Goal: Task Accomplishment & Management: Complete application form

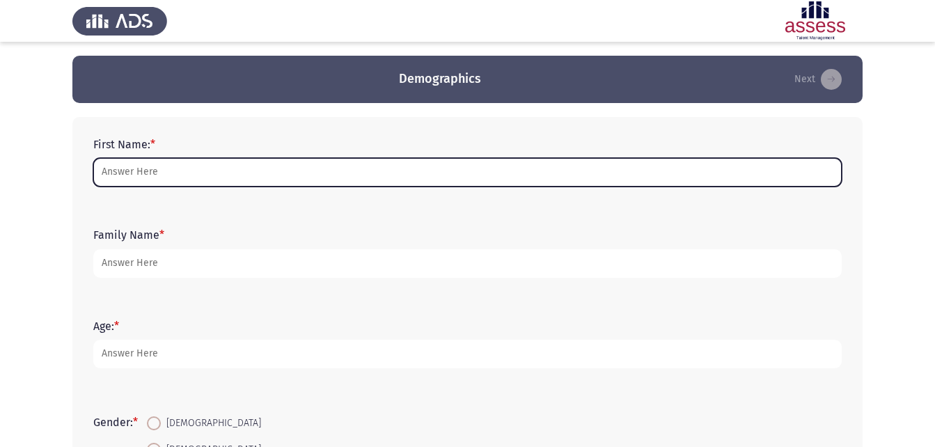
click at [176, 170] on input "First Name: *" at bounding box center [467, 172] width 749 height 29
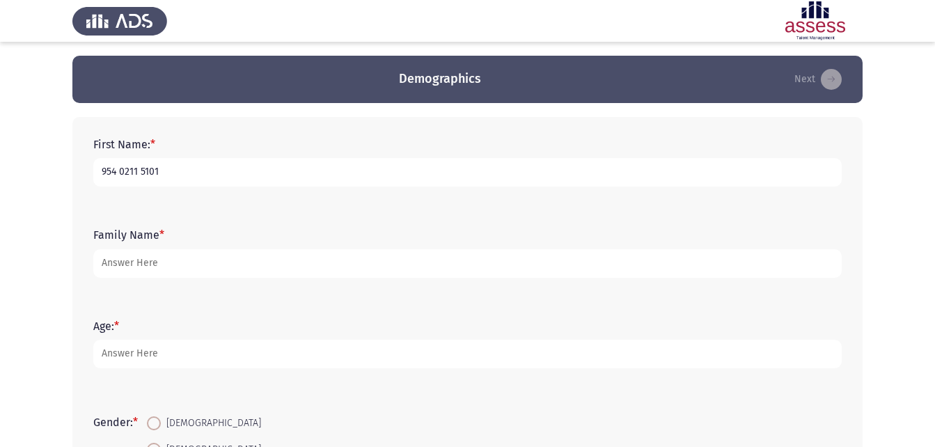
drag, startPoint x: 172, startPoint y: 170, endPoint x: -3, endPoint y: 127, distance: 179.9
click at [0, 127] on html "Demographics Next First Name: * 954 0211 5101 Family Name * Age: * Gender: * [D…" at bounding box center [467, 402] width 935 height 804
type input "Mostafa"
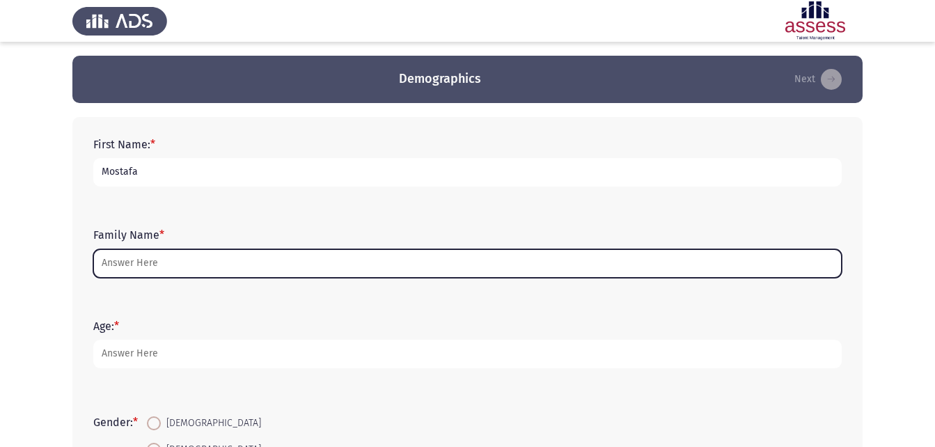
click at [110, 251] on input "Family Name *" at bounding box center [467, 263] width 749 height 29
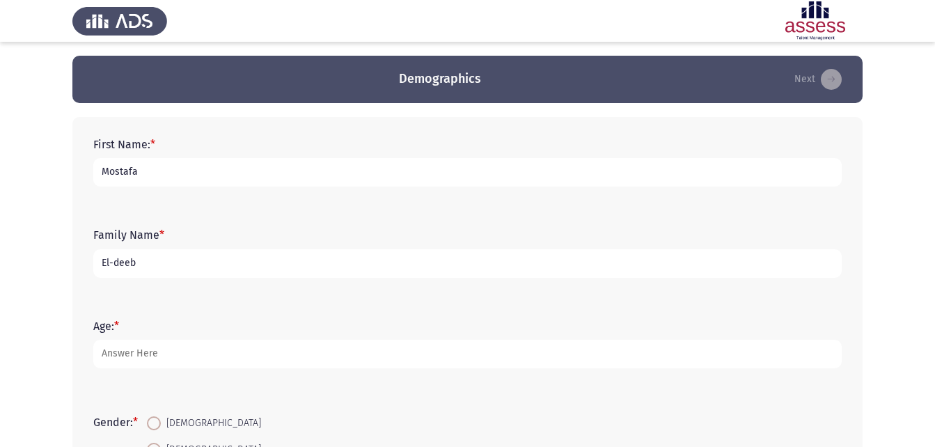
type input "El-deeb"
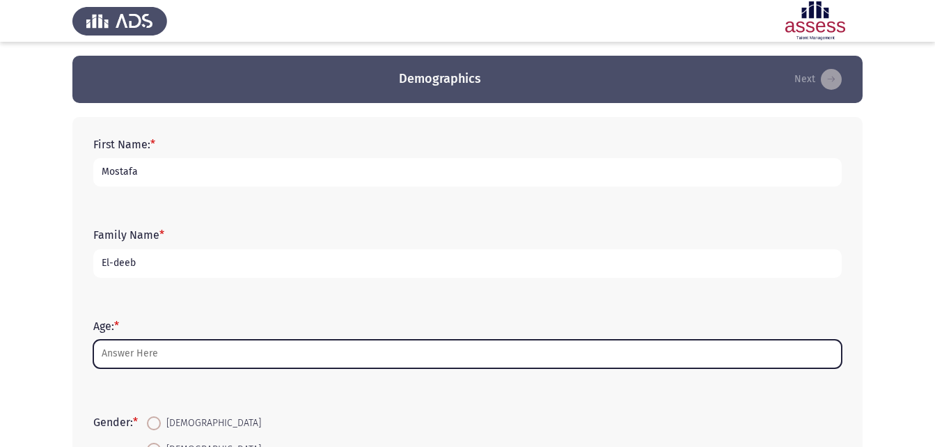
click at [162, 349] on input "Age: *" at bounding box center [467, 354] width 749 height 29
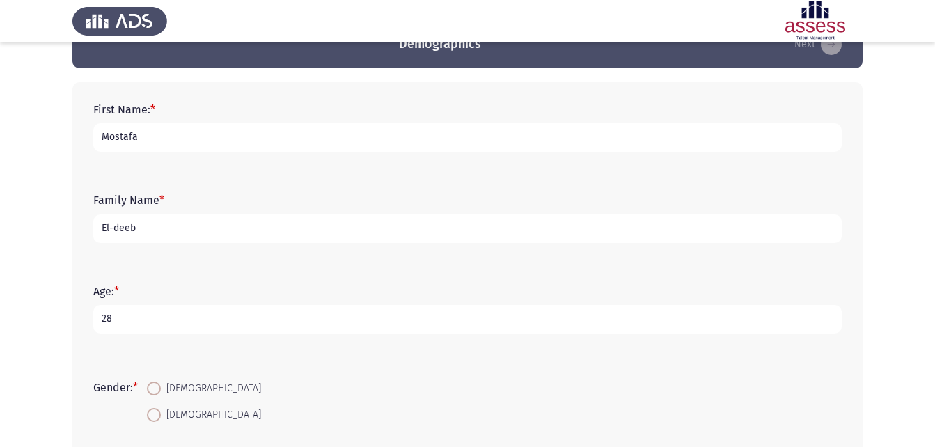
scroll to position [173, 0]
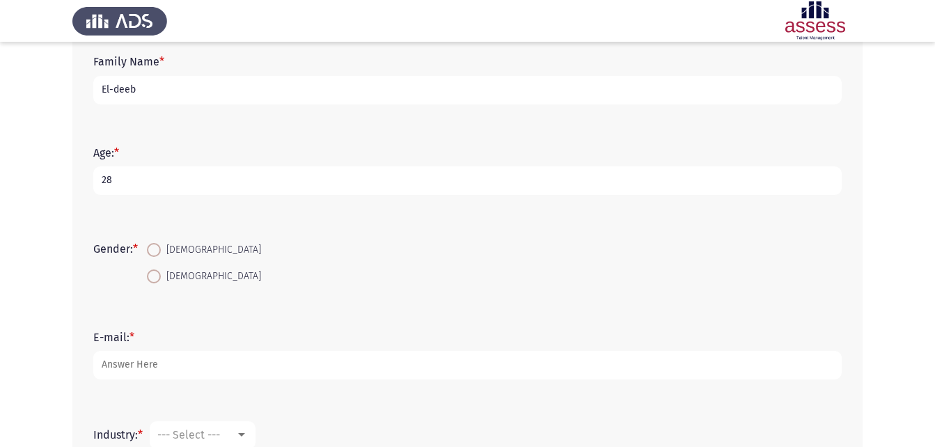
type input "28"
click at [169, 249] on span "[DEMOGRAPHIC_DATA]" at bounding box center [211, 250] width 100 height 17
click at [161, 249] on input "[DEMOGRAPHIC_DATA]" at bounding box center [154, 250] width 14 height 14
radio input "true"
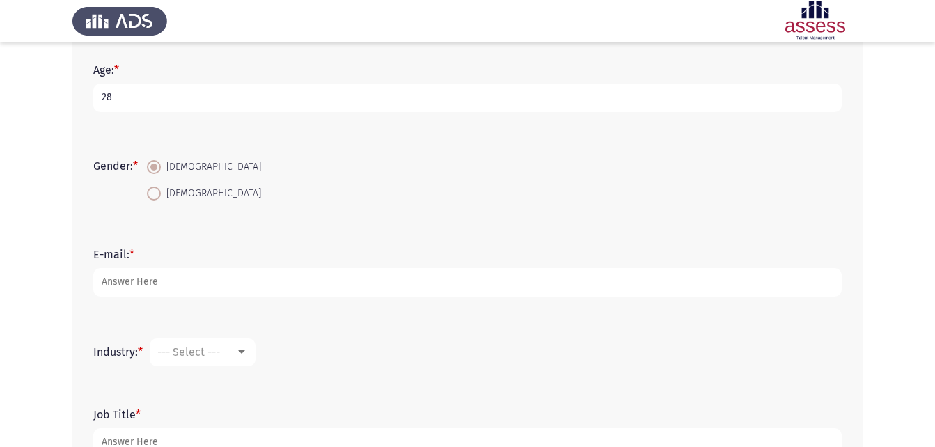
scroll to position [257, 0]
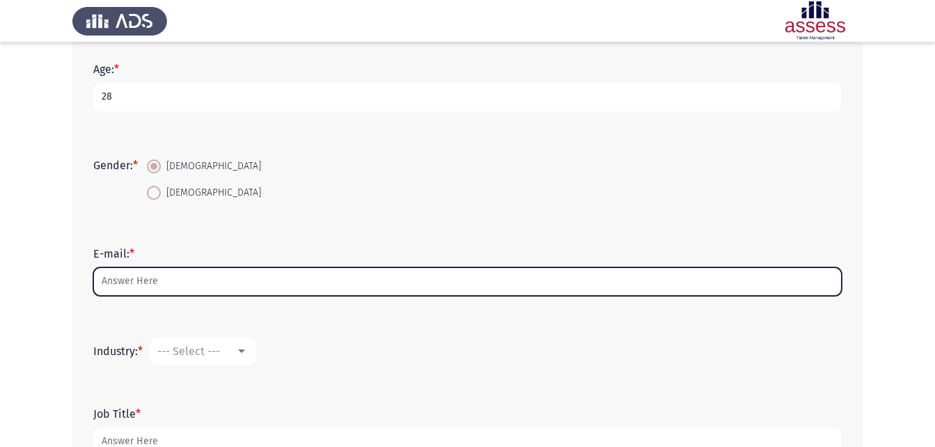
click at [159, 286] on input "E-mail: *" at bounding box center [467, 281] width 749 height 29
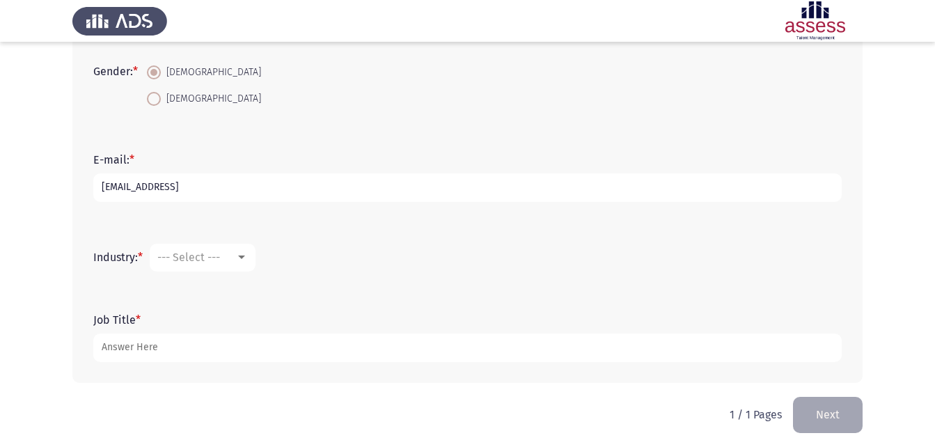
scroll to position [354, 0]
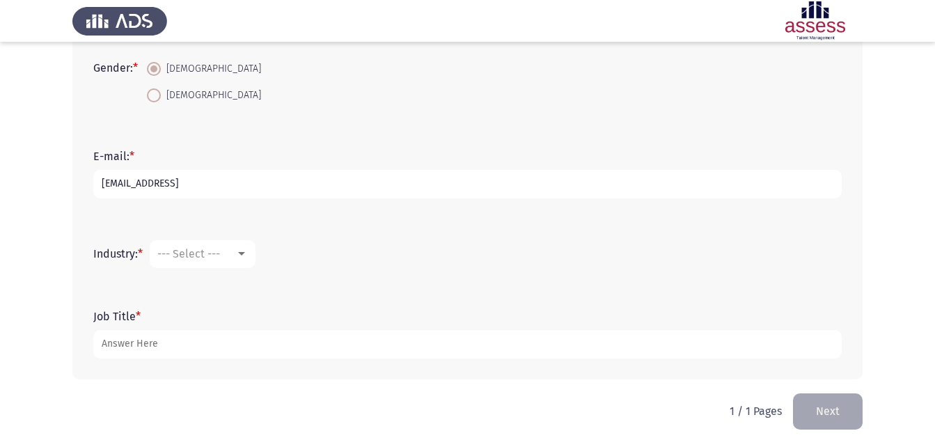
type input "[EMAIL_ADDRESS]"
click at [214, 263] on mat-select "--- Select ---" at bounding box center [203, 254] width 106 height 28
click at [256, 256] on mat-select "--- Select ---" at bounding box center [203, 254] width 106 height 28
click at [244, 256] on div at bounding box center [241, 254] width 13 height 11
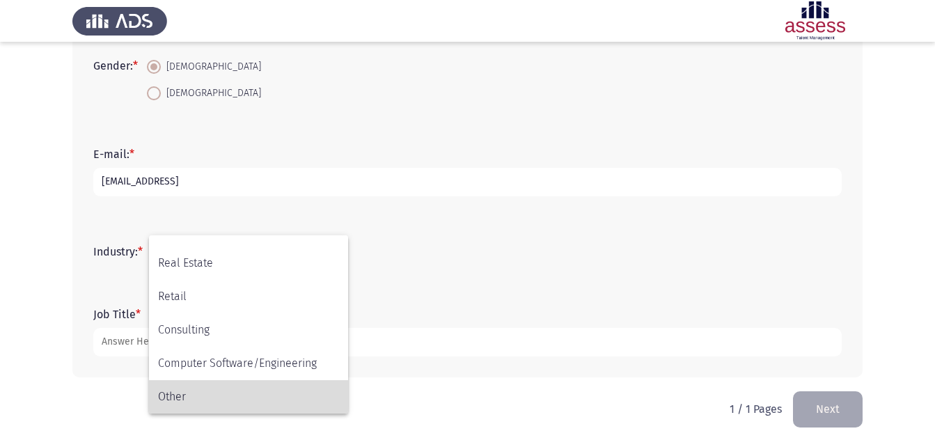
click at [202, 390] on span "Other" at bounding box center [248, 396] width 181 height 33
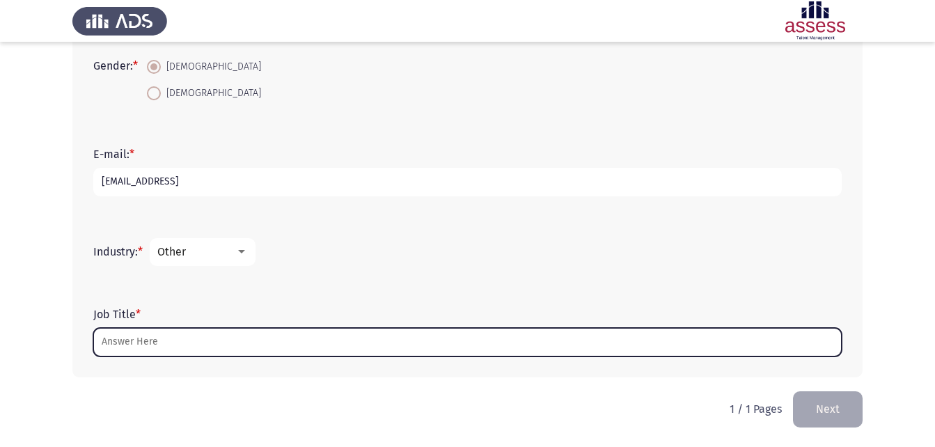
click at [171, 340] on input "Job Title *" at bounding box center [467, 342] width 749 height 29
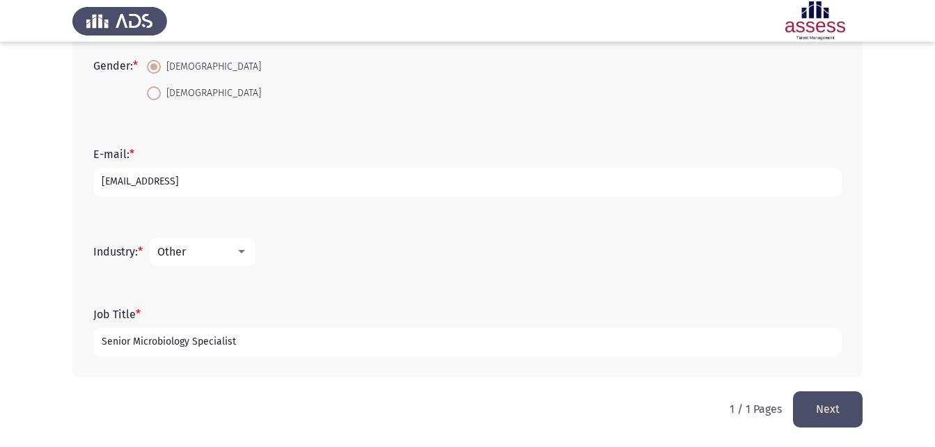
type input "Senior Microbiology Specialist"
click at [351, 399] on html "Demographics Next First Name: * [PERSON_NAME] Family Name * El-deeb Age: * [DEM…" at bounding box center [467, 45] width 935 height 804
click at [828, 419] on button "Next" at bounding box center [828, 409] width 70 height 36
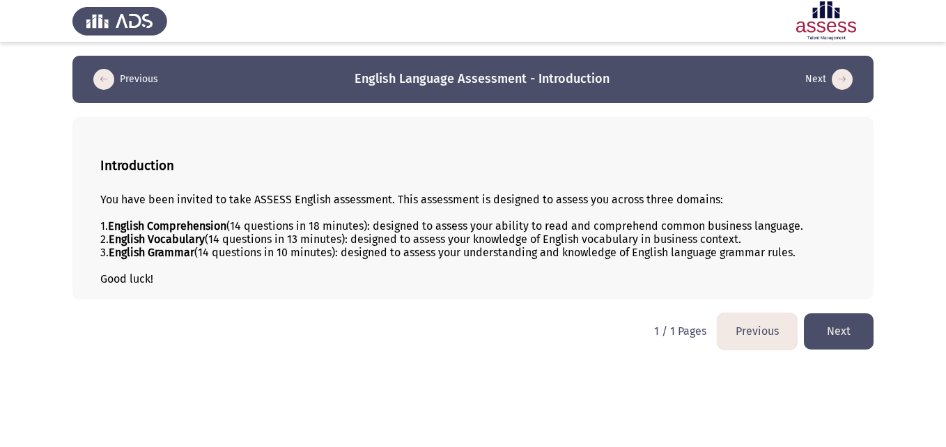
click at [833, 338] on button "Next" at bounding box center [839, 331] width 70 height 36
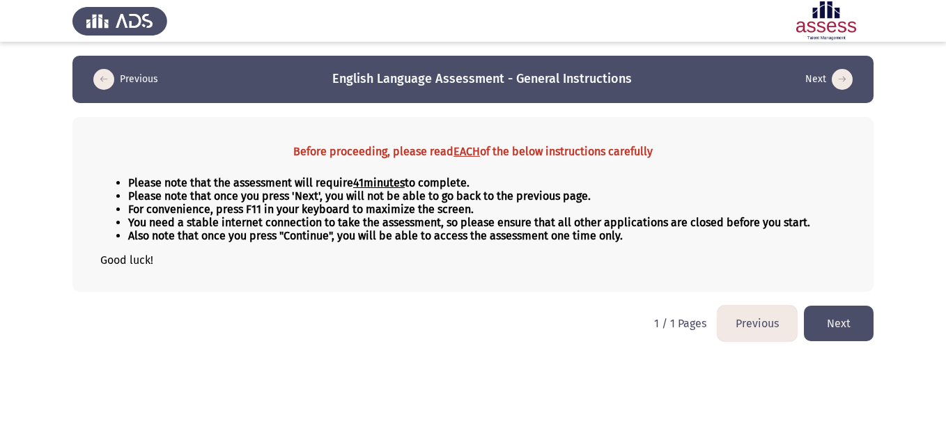
click at [839, 327] on button "Next" at bounding box center [839, 324] width 70 height 36
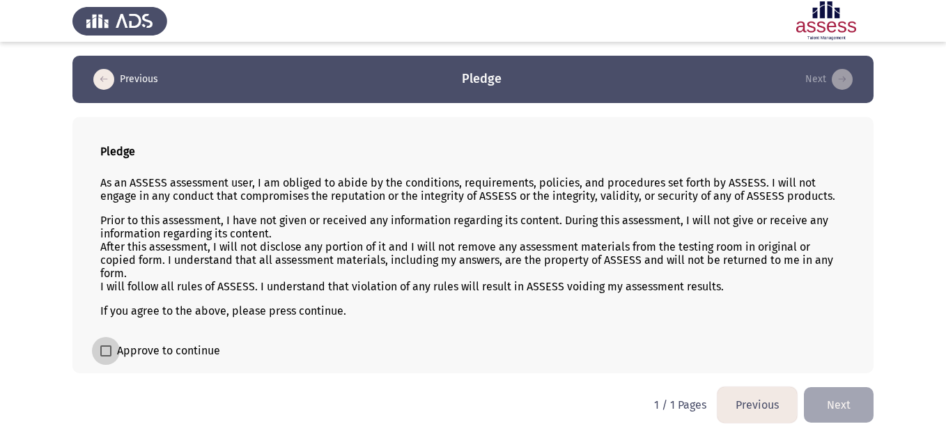
click at [169, 352] on span "Approve to continue" at bounding box center [168, 351] width 103 height 17
click at [106, 357] on input "Approve to continue" at bounding box center [105, 357] width 1 height 1
checkbox input "true"
click at [847, 404] on button "Next" at bounding box center [839, 405] width 70 height 36
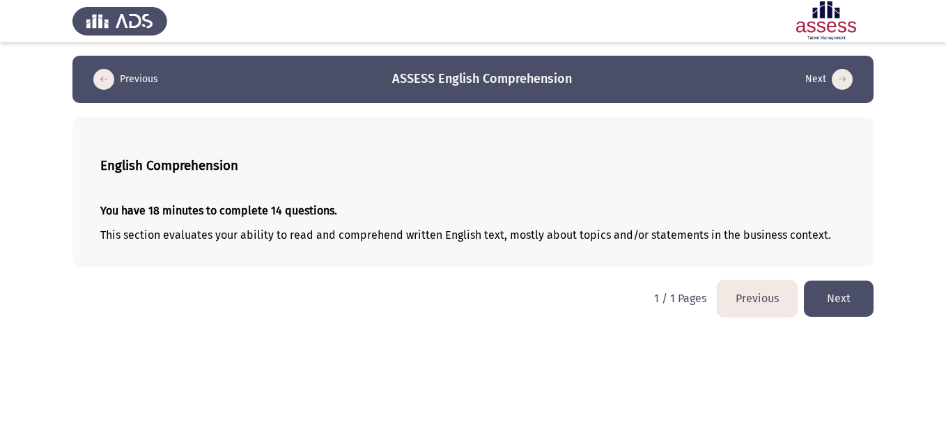
click at [843, 297] on button "Next" at bounding box center [839, 299] width 70 height 36
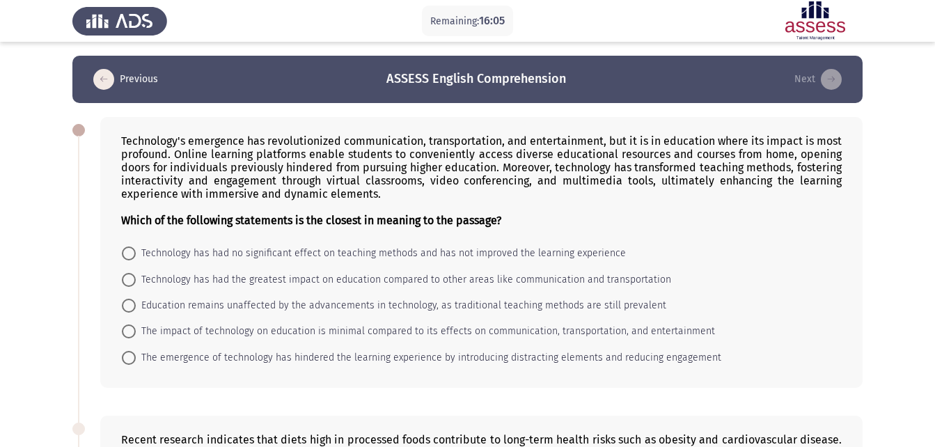
click at [372, 276] on span "Technology has had the greatest impact on education compared to other areas lik…" at bounding box center [404, 280] width 536 height 17
click at [136, 276] on input "Technology has had the greatest impact on education compared to other areas lik…" at bounding box center [129, 280] width 14 height 14
radio input "true"
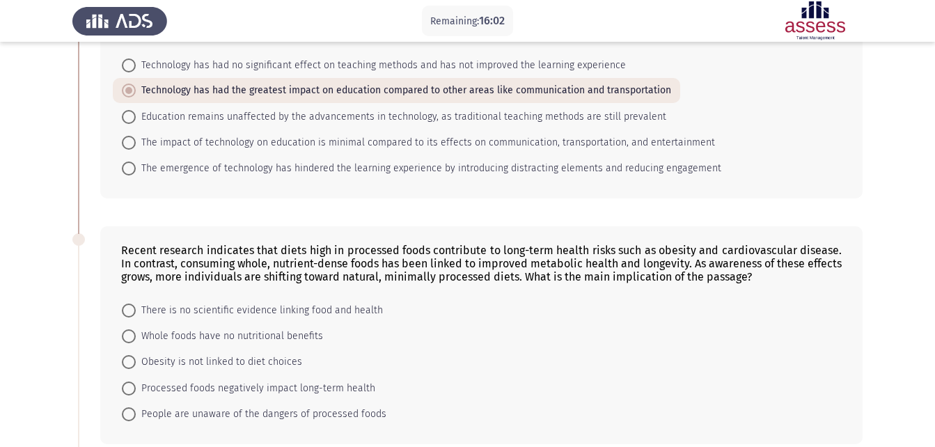
scroll to position [286, 0]
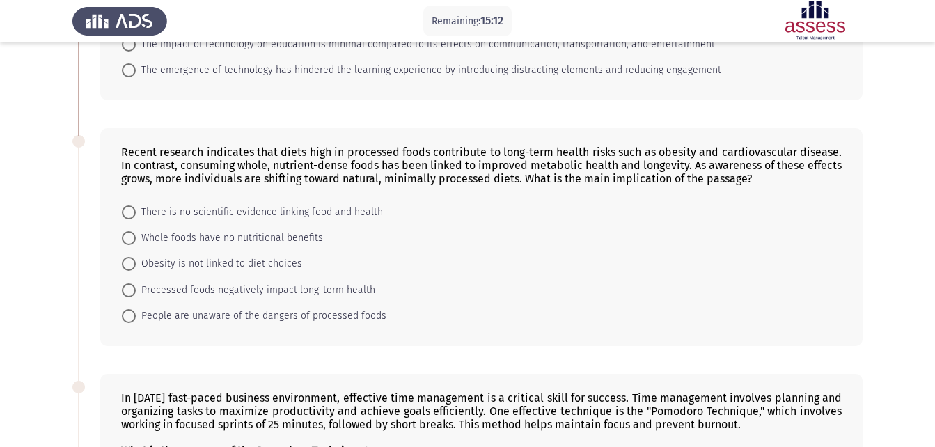
click at [294, 288] on span "Processed foods negatively impact long-term health" at bounding box center [256, 290] width 240 height 17
click at [136, 288] on input "Processed foods negatively impact long-term health" at bounding box center [129, 290] width 14 height 14
radio input "true"
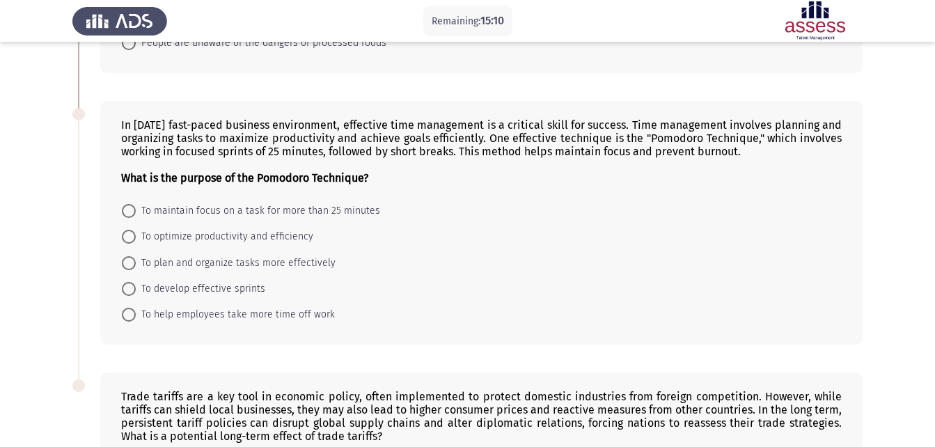
scroll to position [559, 0]
click at [227, 228] on span "To optimize productivity and efficiency" at bounding box center [225, 236] width 178 height 17
click at [136, 229] on input "To optimize productivity and efficiency" at bounding box center [129, 236] width 14 height 14
radio input "true"
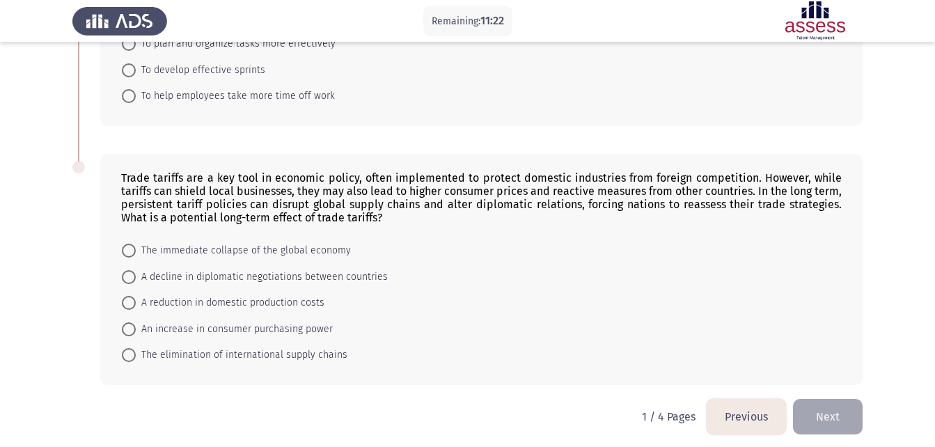
scroll to position [776, 0]
click at [336, 269] on span "A decline in diplomatic negotiations between countries" at bounding box center [262, 277] width 252 height 17
click at [136, 271] on input "A decline in diplomatic negotiations between countries" at bounding box center [129, 278] width 14 height 14
radio input "true"
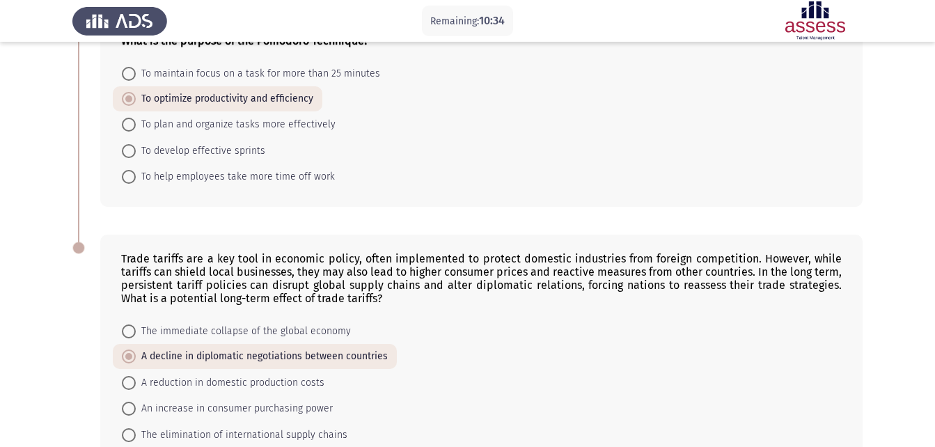
scroll to position [783, 0]
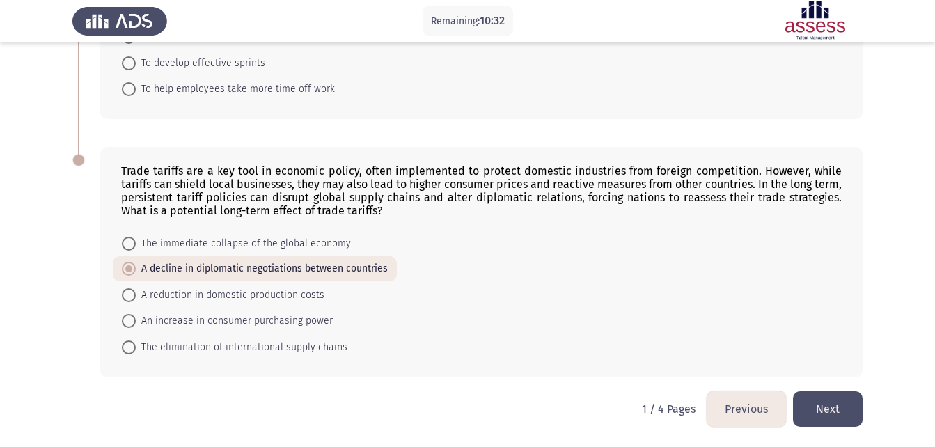
click at [822, 412] on button "Next" at bounding box center [828, 409] width 70 height 36
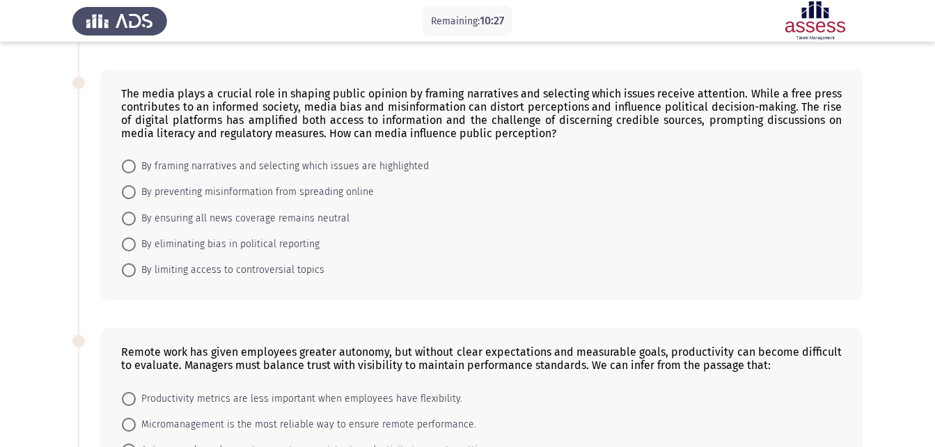
scroll to position [0, 0]
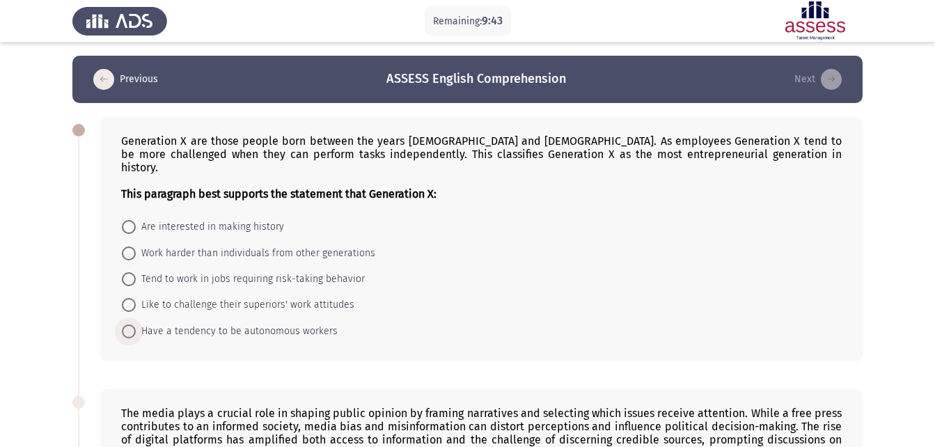
click at [318, 323] on span "Have a tendency to be autonomous workers" at bounding box center [237, 331] width 202 height 17
click at [136, 325] on input "Have a tendency to be autonomous workers" at bounding box center [129, 332] width 14 height 14
radio input "true"
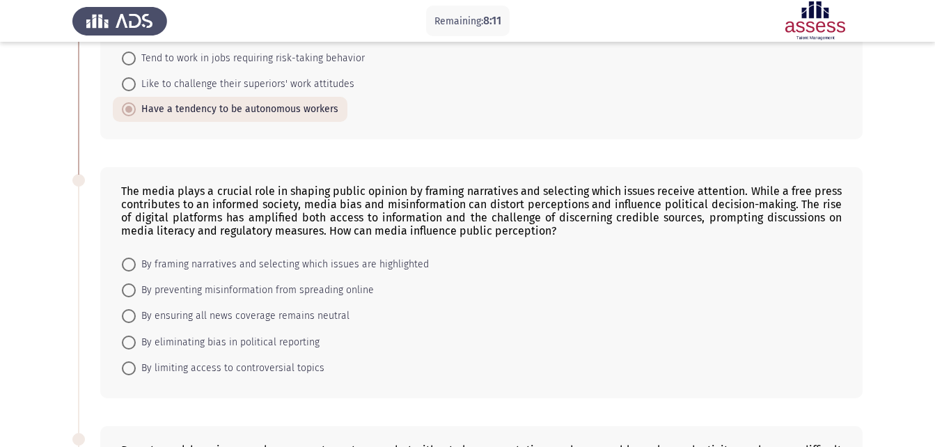
scroll to position [228, 0]
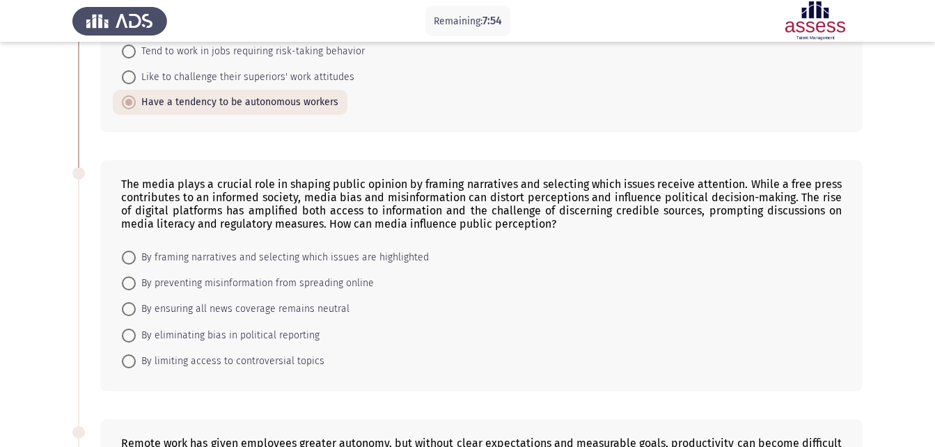
click at [357, 275] on span "By preventing misinformation from spreading online" at bounding box center [255, 283] width 238 height 17
click at [136, 276] on input "By preventing misinformation from spreading online" at bounding box center [129, 283] width 14 height 14
radio input "true"
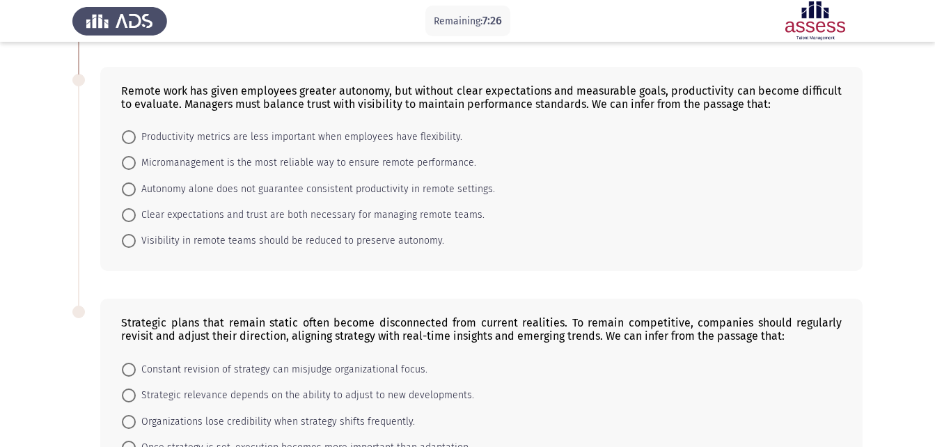
scroll to position [571, 0]
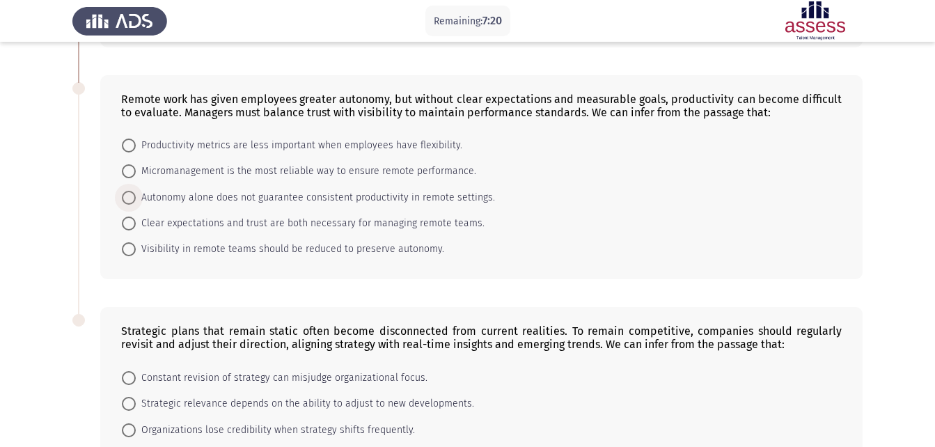
click at [219, 189] on span "Autonomy alone does not guarantee consistent productivity in remote settings." at bounding box center [315, 197] width 359 height 17
click at [136, 191] on input "Autonomy alone does not guarantee consistent productivity in remote settings." at bounding box center [129, 198] width 14 height 14
radio input "true"
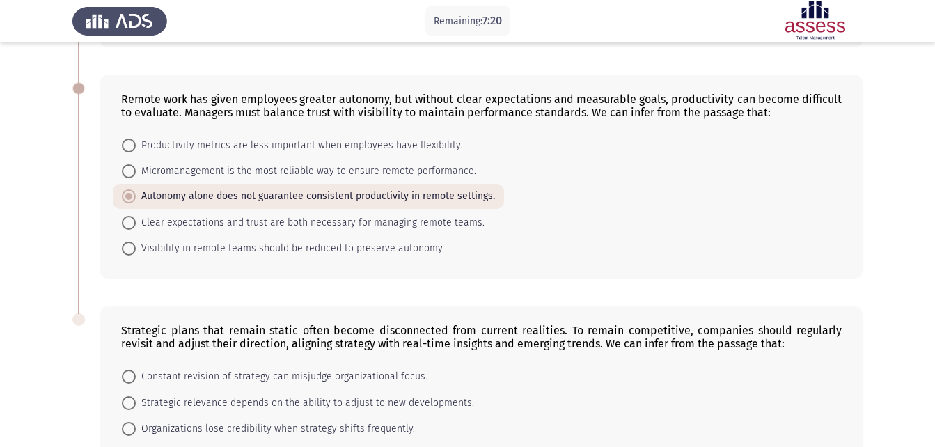
scroll to position [691, 0]
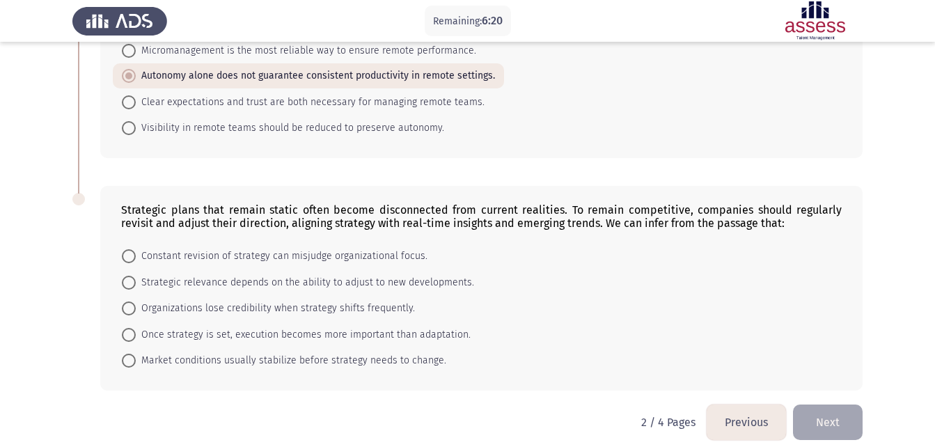
click at [341, 300] on span "Organizations lose credibility when strategy shifts frequently." at bounding box center [275, 308] width 279 height 17
click at [136, 302] on input "Organizations lose credibility when strategy shifts frequently." at bounding box center [129, 309] width 14 height 14
radio input "true"
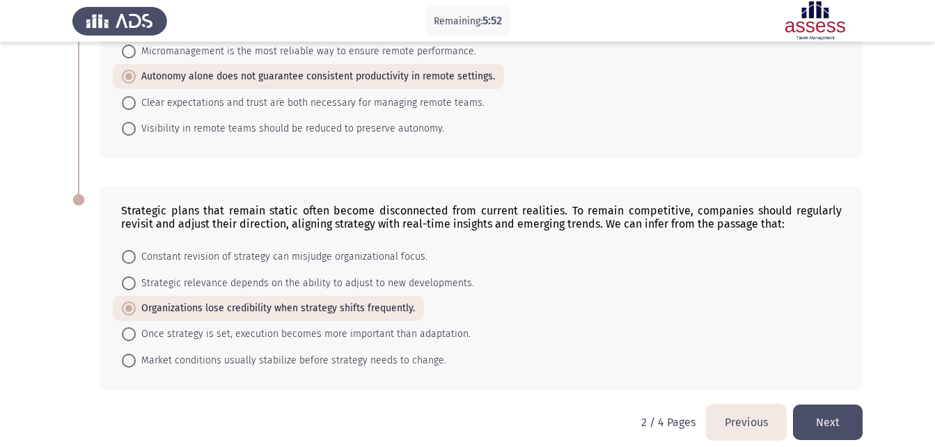
click at [836, 418] on button "Next" at bounding box center [828, 423] width 70 height 36
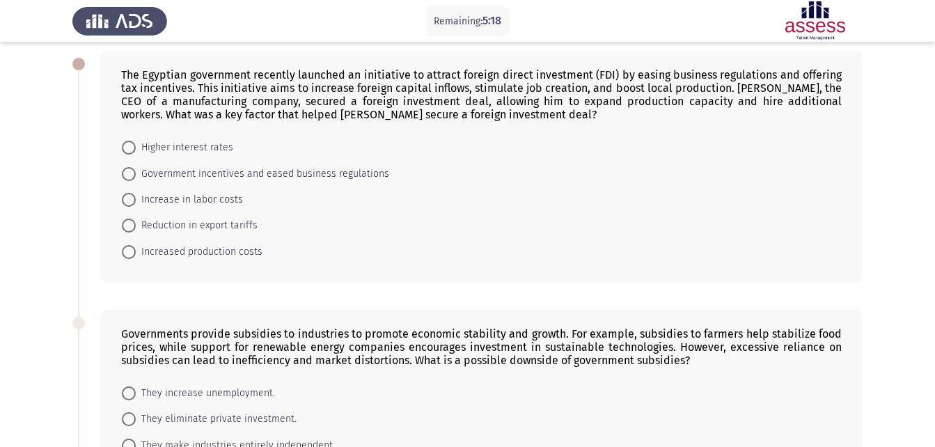
scroll to position [65, 0]
click at [260, 175] on span "Government incentives and eased business regulations" at bounding box center [262, 175] width 253 height 17
click at [136, 175] on input "Government incentives and eased business regulations" at bounding box center [129, 176] width 14 height 14
radio input "true"
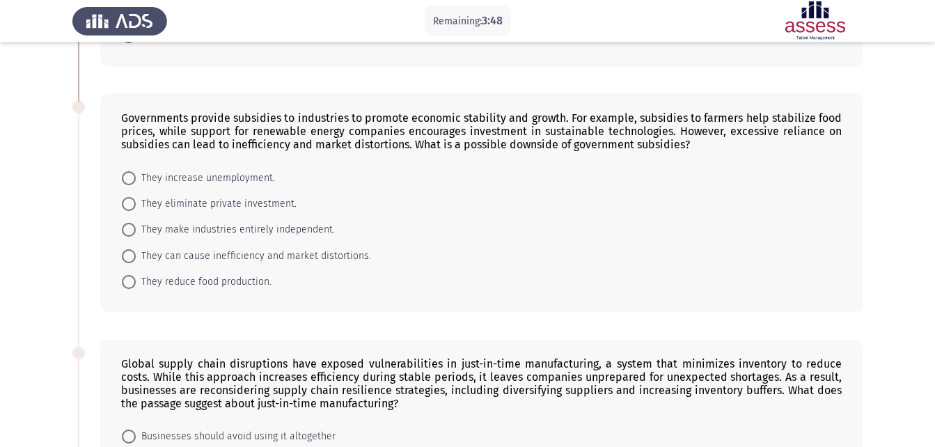
scroll to position [281, 0]
click at [335, 251] on span "They can cause inefficiency and market distortions." at bounding box center [253, 255] width 235 height 17
click at [136, 251] on input "They can cause inefficiency and market distortions." at bounding box center [129, 256] width 14 height 14
radio input "true"
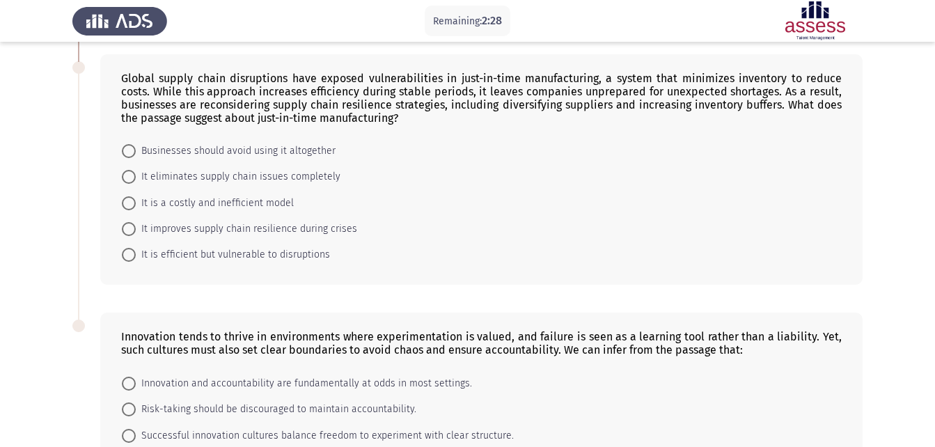
scroll to position [568, 0]
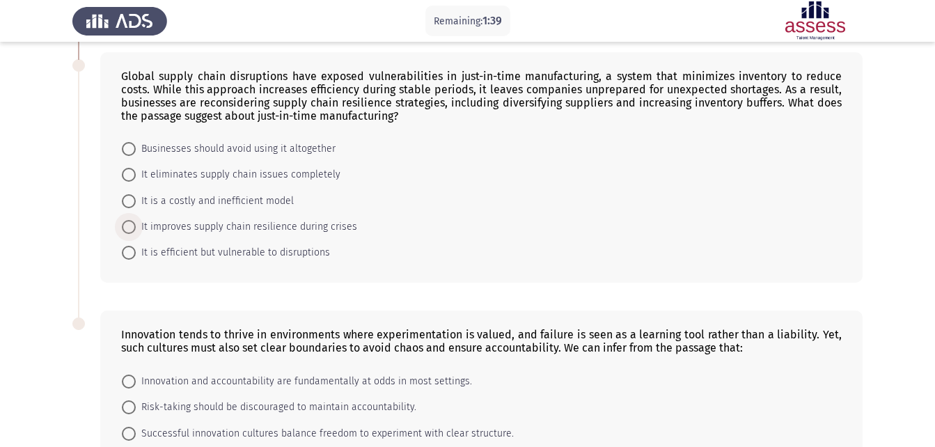
click at [292, 225] on span "It improves supply chain resilience during crises" at bounding box center [246, 227] width 221 height 17
click at [136, 225] on input "It improves supply chain resilience during crises" at bounding box center [129, 227] width 14 height 14
radio input "true"
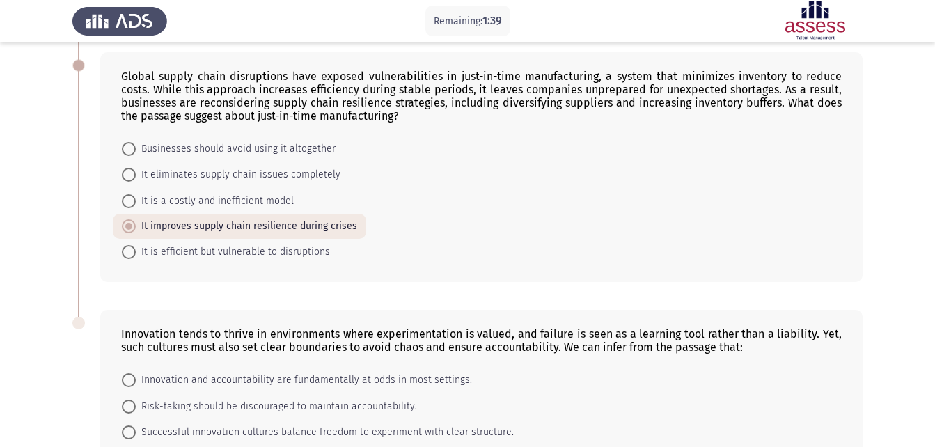
scroll to position [705, 0]
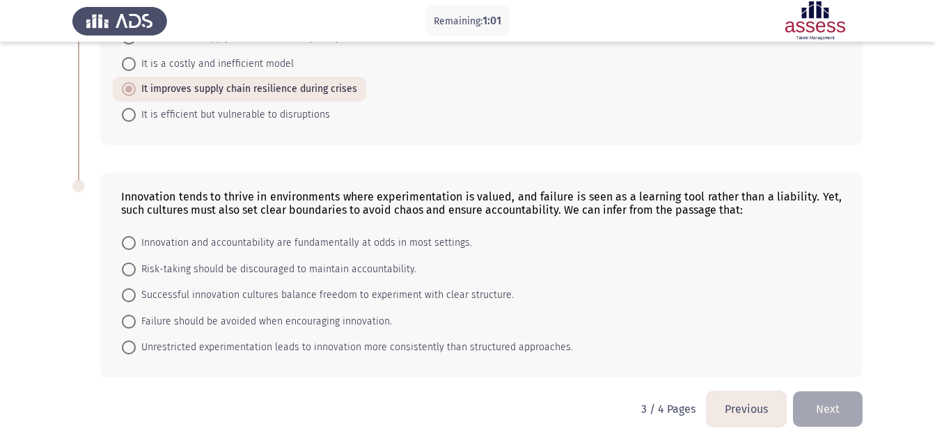
click at [412, 295] on span "Successful innovation cultures balance freedom to experiment with clear structu…" at bounding box center [325, 295] width 378 height 17
click at [136, 295] on input "Successful innovation cultures balance freedom to experiment with clear structu…" at bounding box center [129, 295] width 14 height 14
radio input "true"
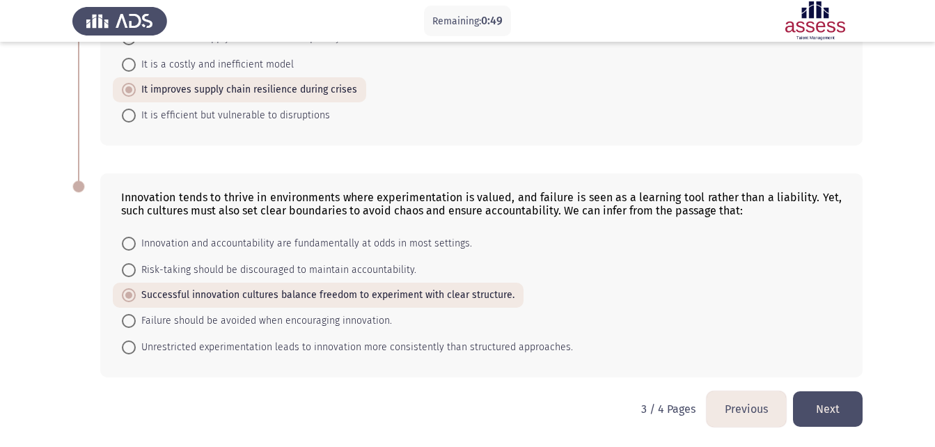
click at [841, 403] on button "Next" at bounding box center [828, 409] width 70 height 36
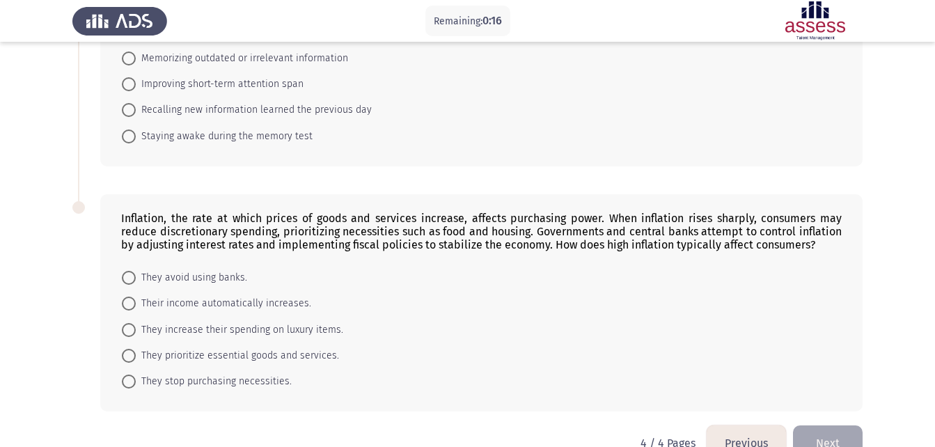
scroll to position [182, 0]
click at [185, 347] on span "They prioritize essential goods and services." at bounding box center [237, 355] width 203 height 17
click at [136, 348] on input "They prioritize essential goods and services." at bounding box center [129, 355] width 14 height 14
radio input "true"
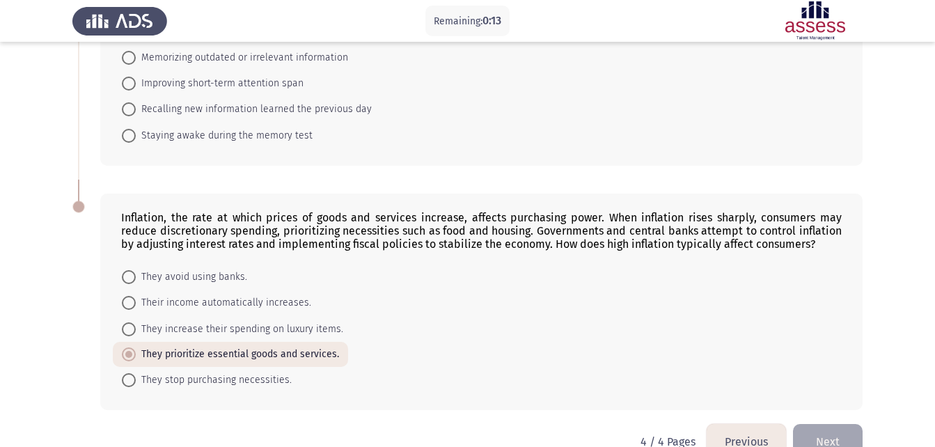
scroll to position [0, 0]
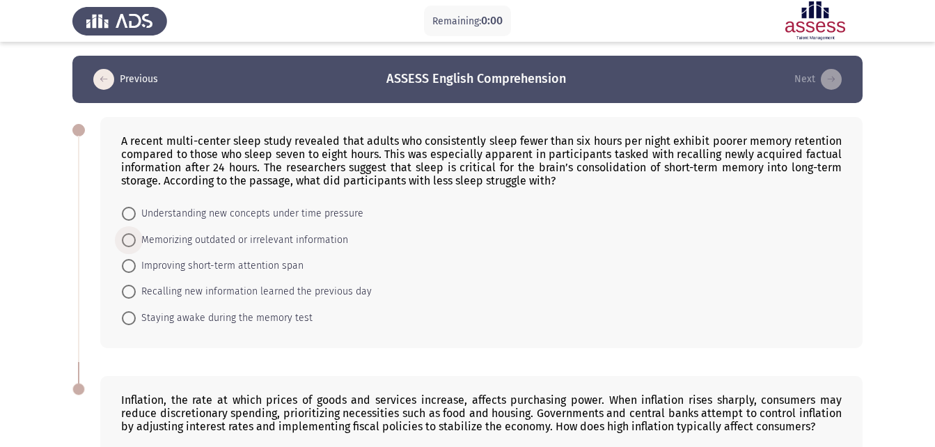
click at [303, 239] on span "Memorizing outdated or irrelevant information" at bounding box center [242, 240] width 212 height 17
click at [136, 239] on input "Memorizing outdated or irrelevant information" at bounding box center [129, 240] width 14 height 14
radio input "true"
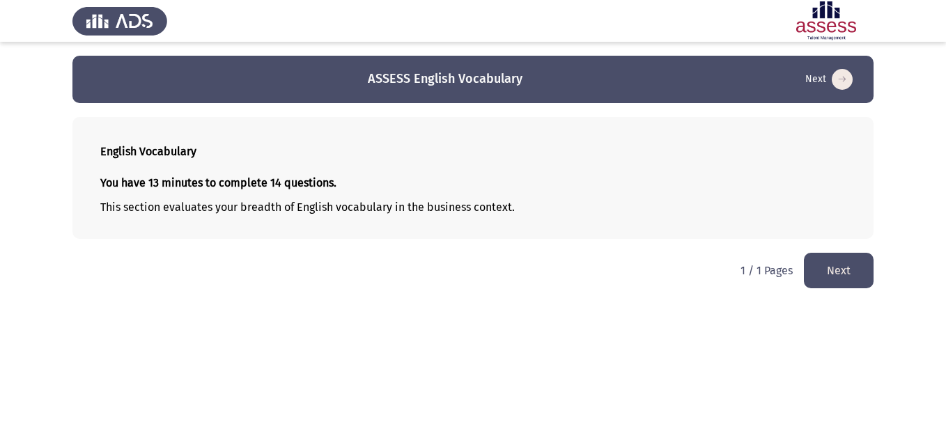
click at [826, 302] on html "ASSESS English Vocabulary Next English Vocabulary You have 13 minutes to comple…" at bounding box center [473, 151] width 946 height 302
click at [831, 272] on button "Next" at bounding box center [839, 271] width 70 height 36
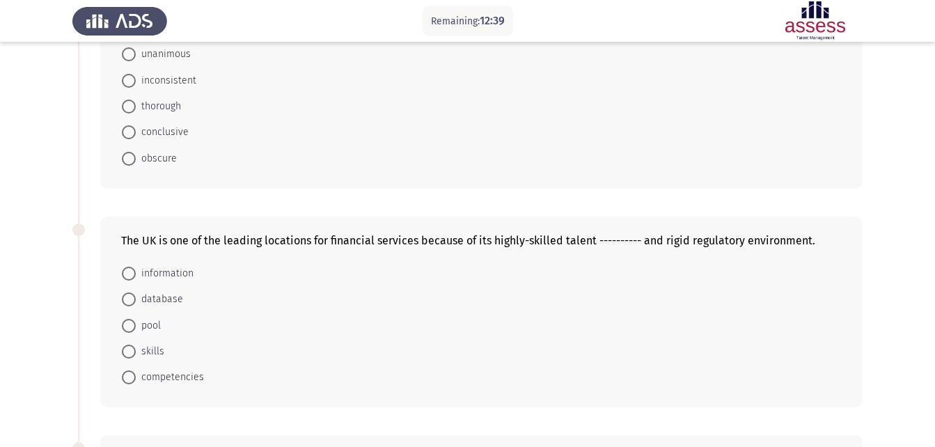
scroll to position [150, 0]
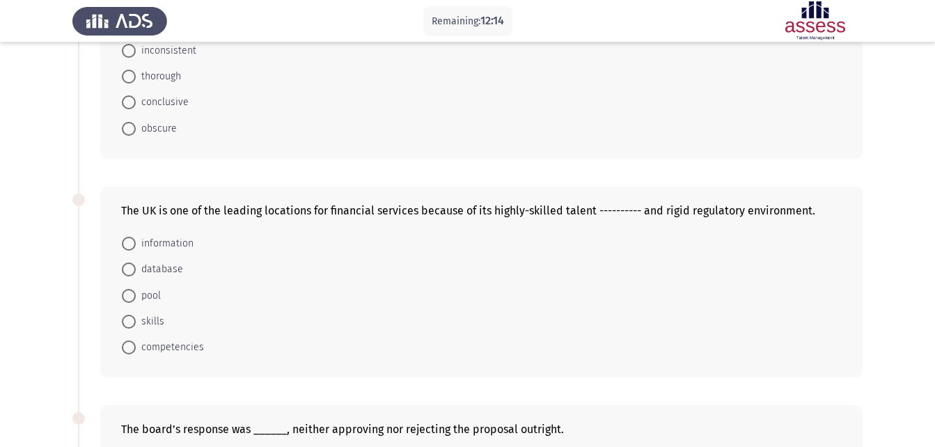
click at [179, 343] on span "competencies" at bounding box center [170, 347] width 68 height 17
click at [136, 343] on input "competencies" at bounding box center [129, 348] width 14 height 14
radio input "true"
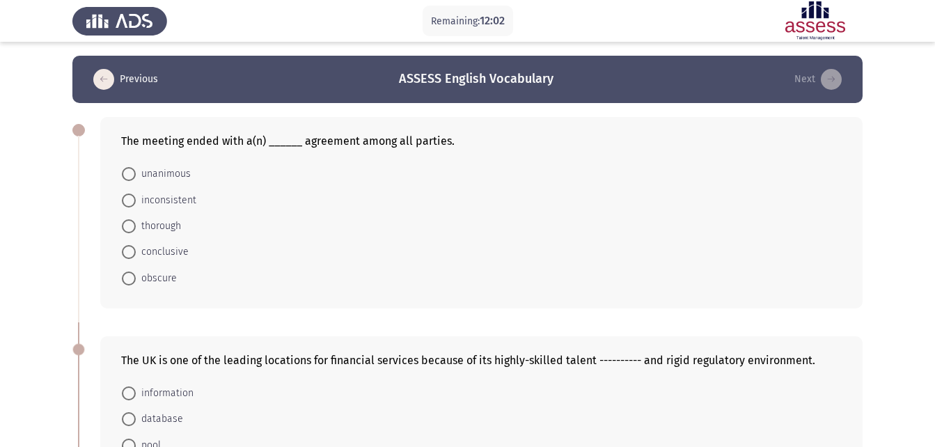
click at [177, 173] on span "unanimous" at bounding box center [163, 174] width 55 height 17
click at [136, 173] on input "unanimous" at bounding box center [129, 174] width 14 height 14
radio input "true"
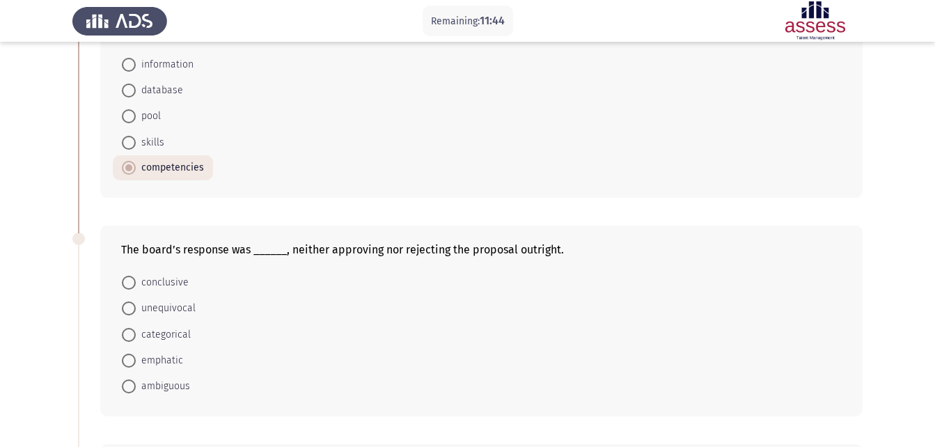
scroll to position [387, 0]
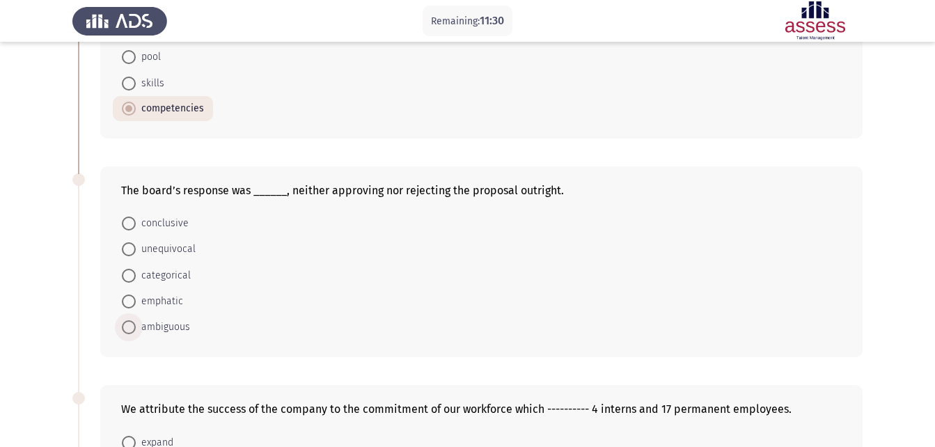
click at [171, 328] on span "ambiguous" at bounding box center [163, 327] width 54 height 17
click at [136, 328] on input "ambiguous" at bounding box center [129, 327] width 14 height 14
radio input "true"
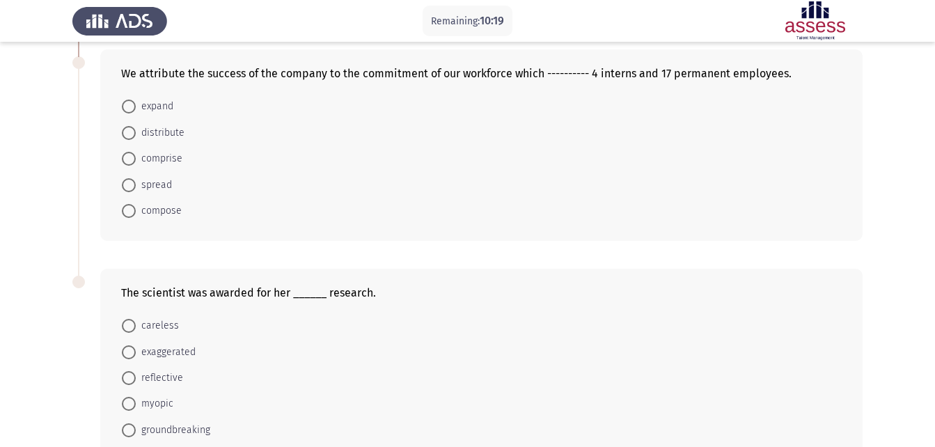
scroll to position [725, 0]
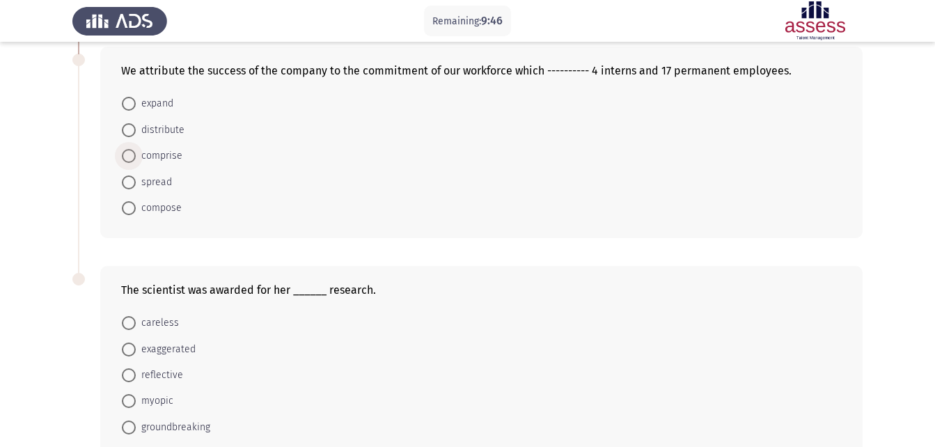
click at [166, 151] on span "comprise" at bounding box center [159, 156] width 47 height 17
click at [136, 151] on input "comprise" at bounding box center [129, 156] width 14 height 14
radio input "true"
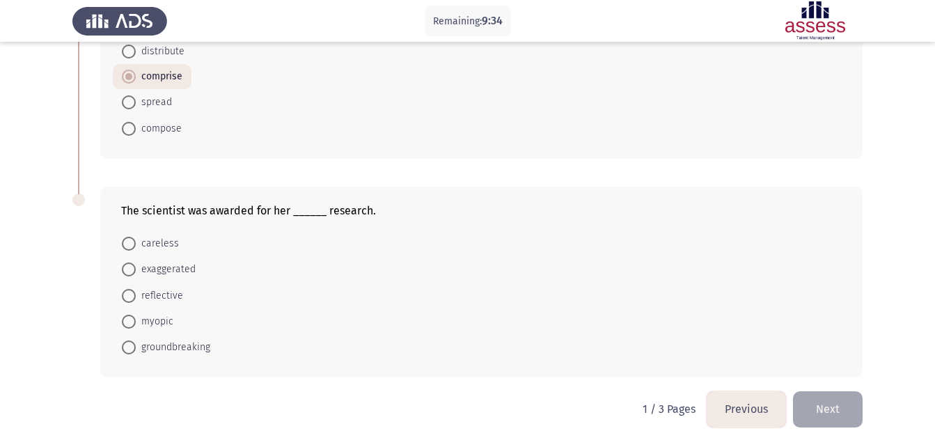
click at [172, 345] on span "groundbreaking" at bounding box center [173, 347] width 75 height 17
click at [136, 345] on input "groundbreaking" at bounding box center [129, 348] width 14 height 14
radio input "true"
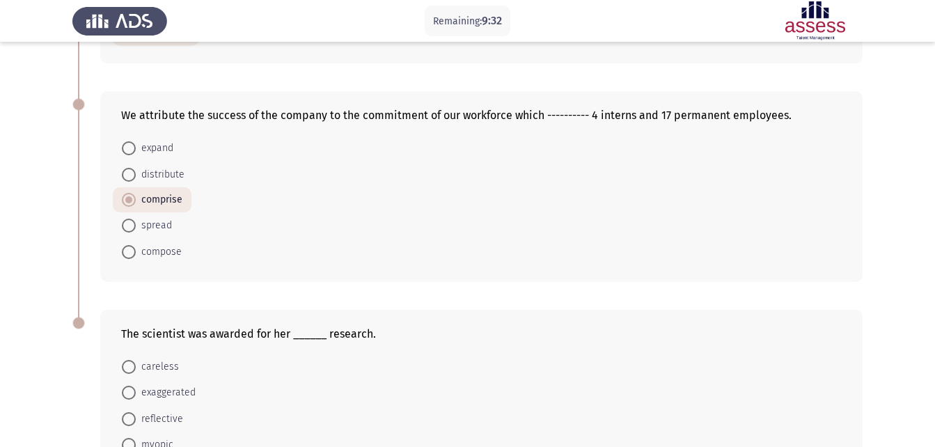
scroll to position [803, 0]
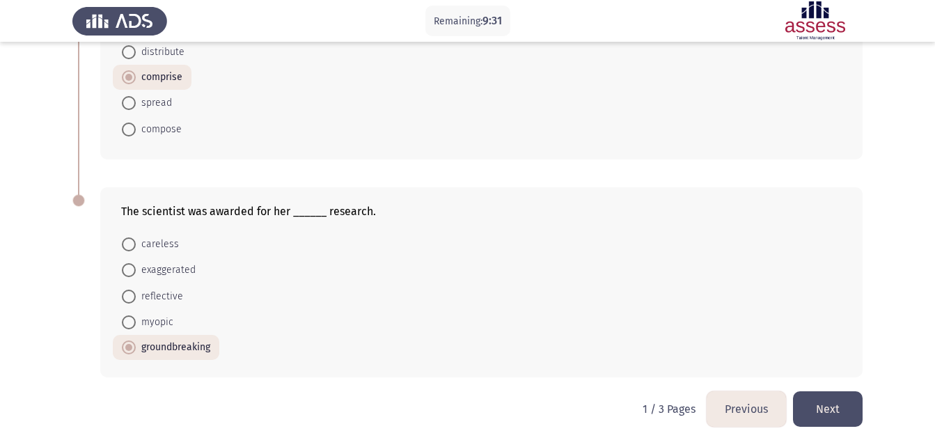
click at [843, 407] on button "Next" at bounding box center [828, 409] width 70 height 36
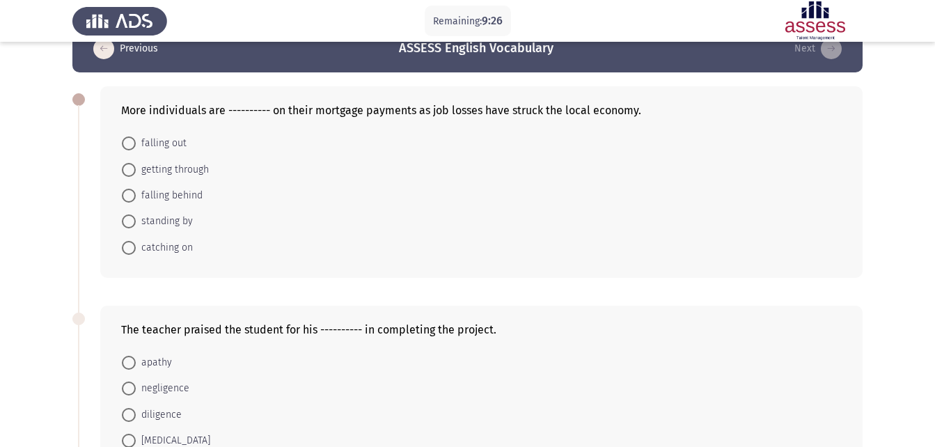
scroll to position [0, 0]
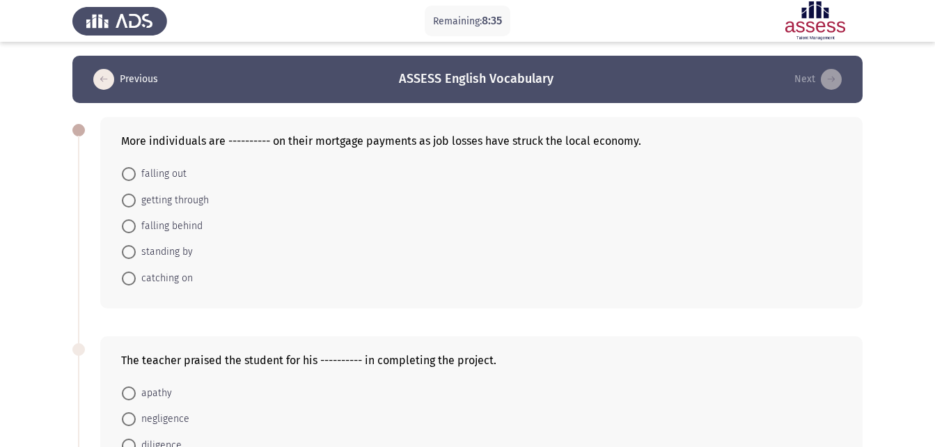
click at [195, 195] on span "getting through" at bounding box center [172, 200] width 73 height 17
click at [136, 195] on input "getting through" at bounding box center [129, 201] width 14 height 14
radio input "true"
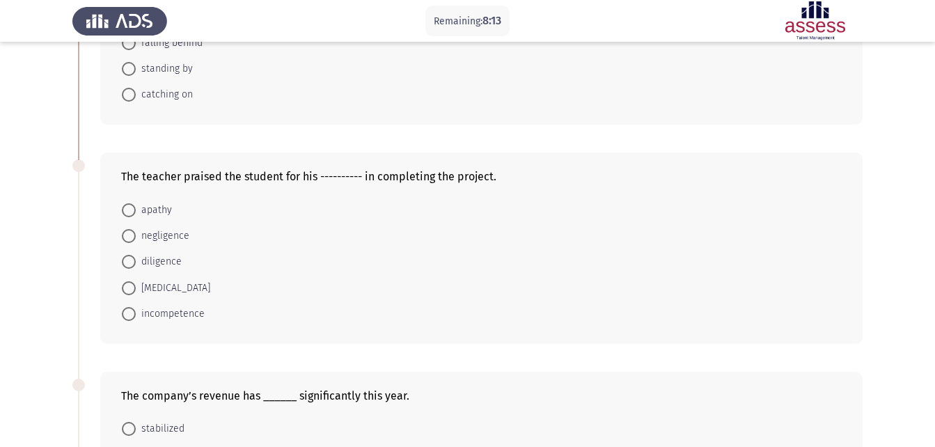
scroll to position [183, 0]
click at [166, 265] on span "diligence" at bounding box center [159, 261] width 46 height 17
click at [136, 265] on input "diligence" at bounding box center [129, 261] width 14 height 14
radio input "true"
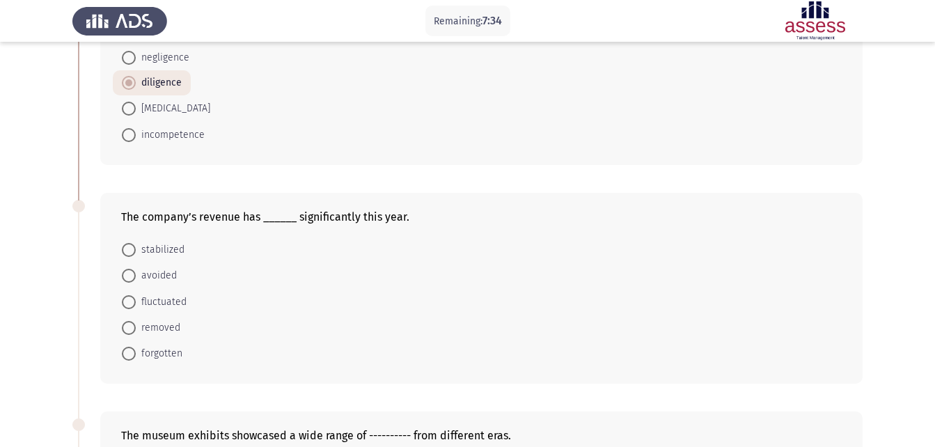
scroll to position [458, 0]
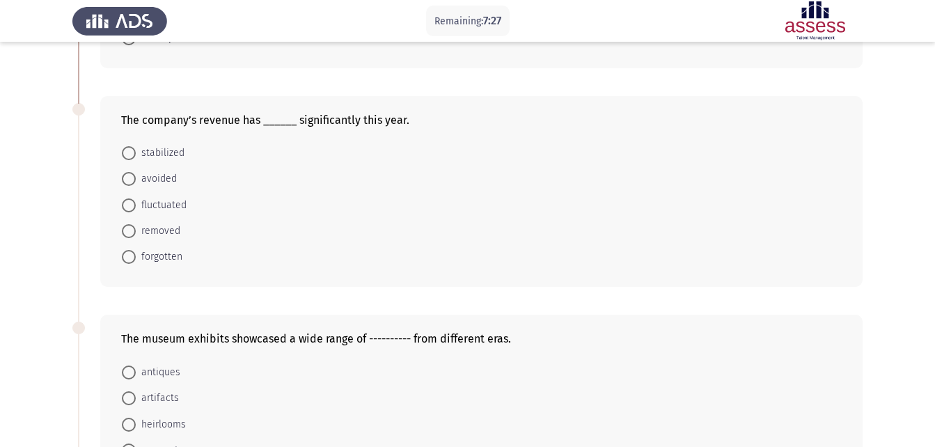
click at [168, 201] on span "fluctuated" at bounding box center [161, 205] width 51 height 17
click at [136, 201] on input "fluctuated" at bounding box center [129, 205] width 14 height 14
radio input "true"
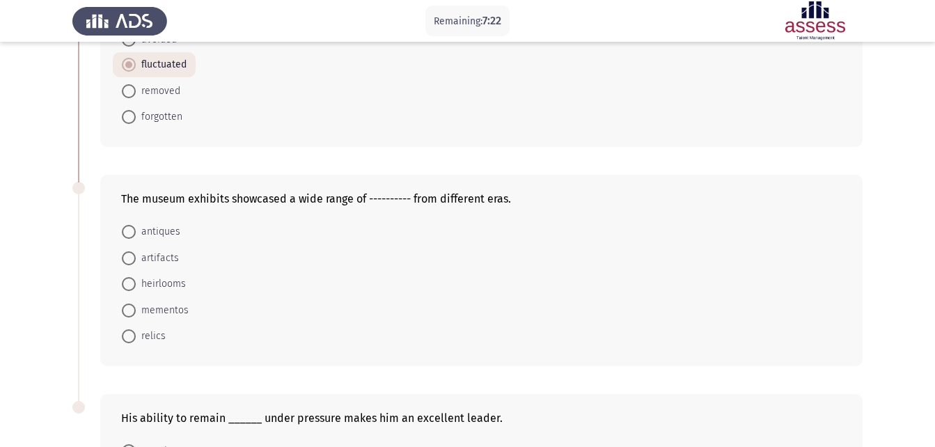
scroll to position [603, 0]
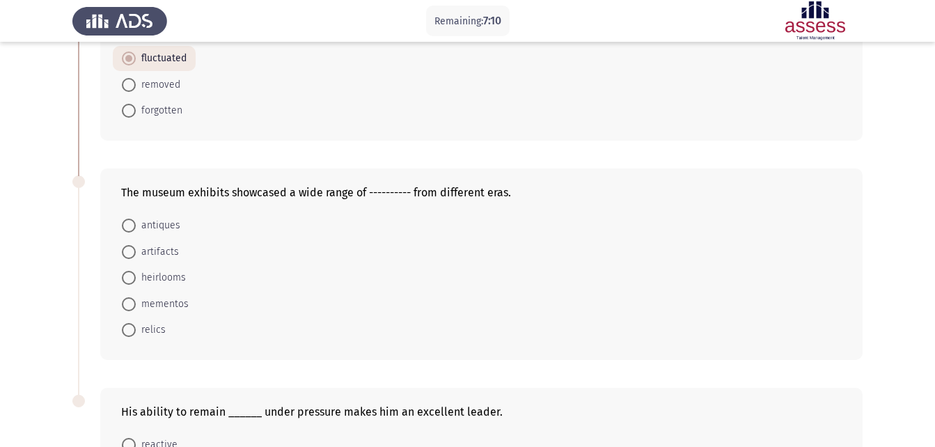
click at [145, 224] on span "antiques" at bounding box center [158, 225] width 45 height 17
click at [136, 224] on input "antiques" at bounding box center [129, 226] width 14 height 14
radio input "true"
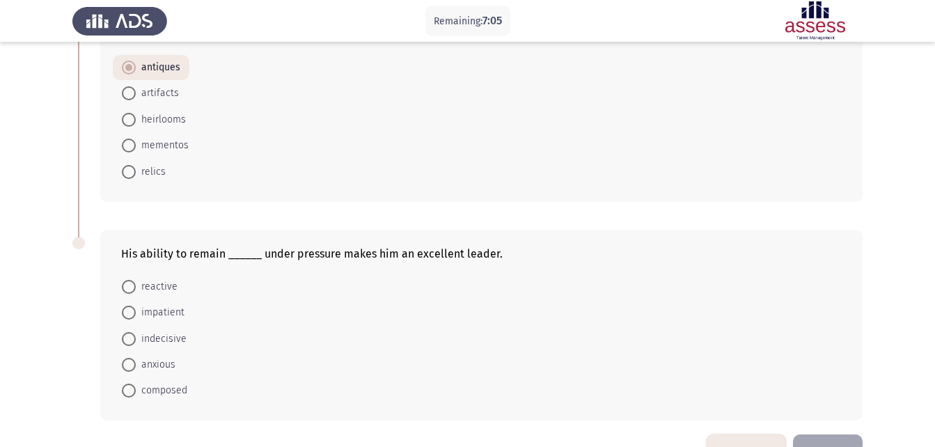
scroll to position [804, 0]
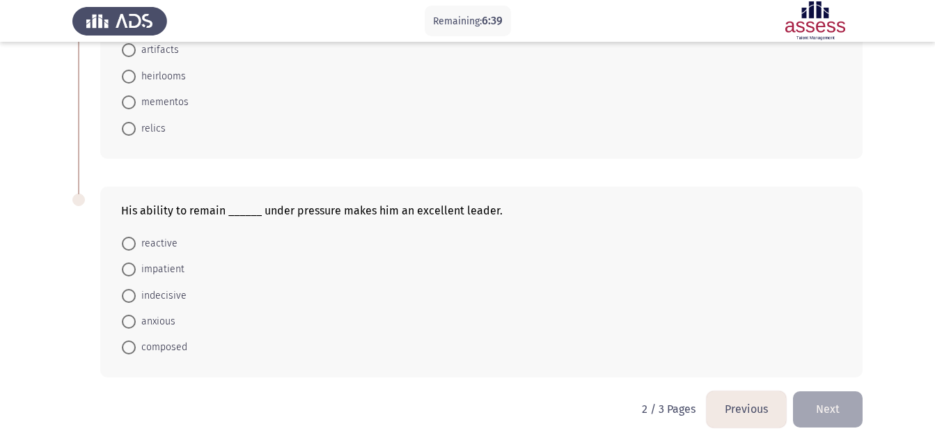
click at [162, 243] on span "reactive" at bounding box center [157, 243] width 42 height 17
click at [136, 243] on input "reactive" at bounding box center [129, 244] width 14 height 14
radio input "true"
click at [838, 409] on button "Next" at bounding box center [828, 409] width 70 height 36
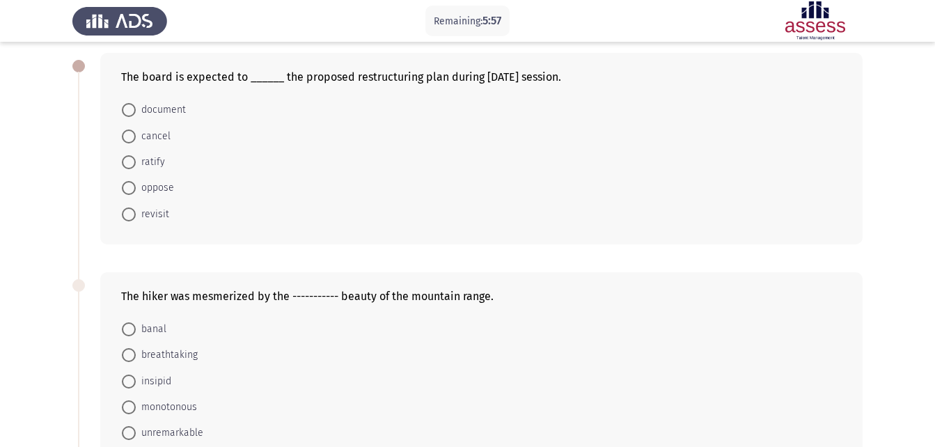
scroll to position [65, 0]
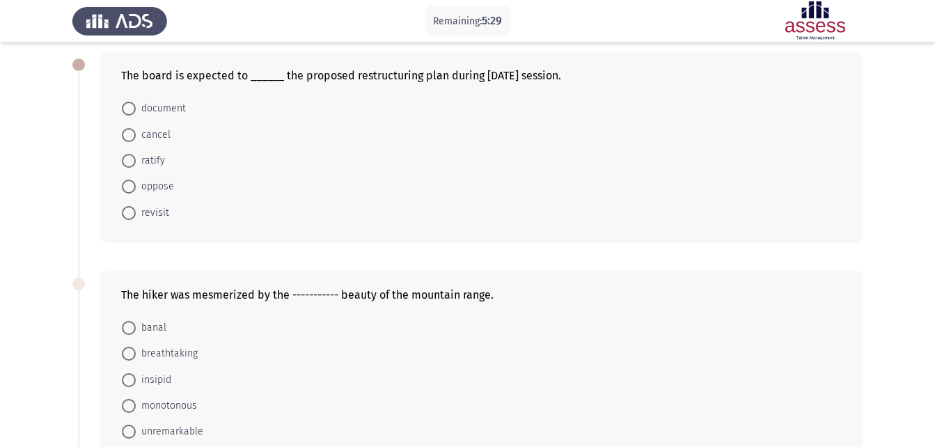
click at [143, 155] on span "ratify" at bounding box center [150, 161] width 29 height 17
click at [136, 155] on input "ratify" at bounding box center [129, 161] width 14 height 14
radio input "true"
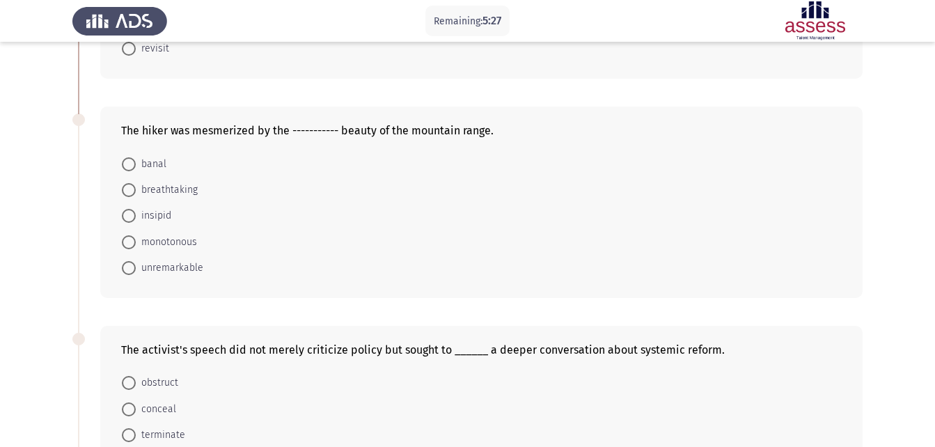
scroll to position [256, 0]
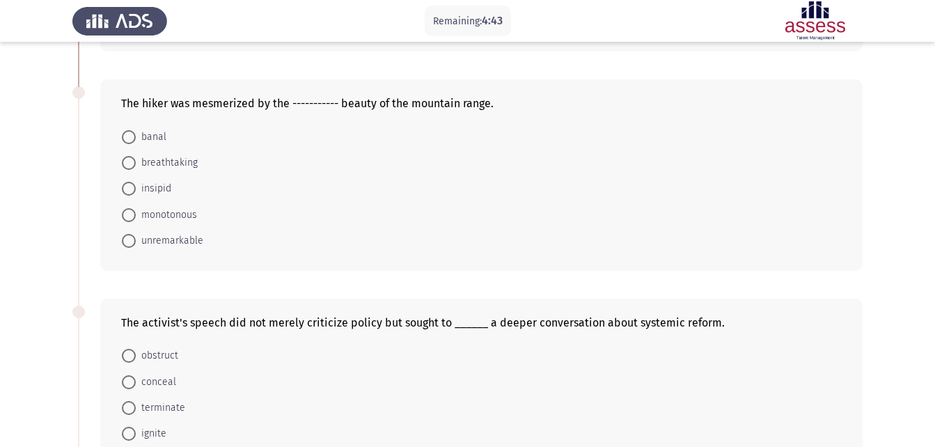
click at [187, 162] on span "breathtaking" at bounding box center [167, 163] width 62 height 17
click at [136, 162] on input "breathtaking" at bounding box center [129, 163] width 14 height 14
radio input "true"
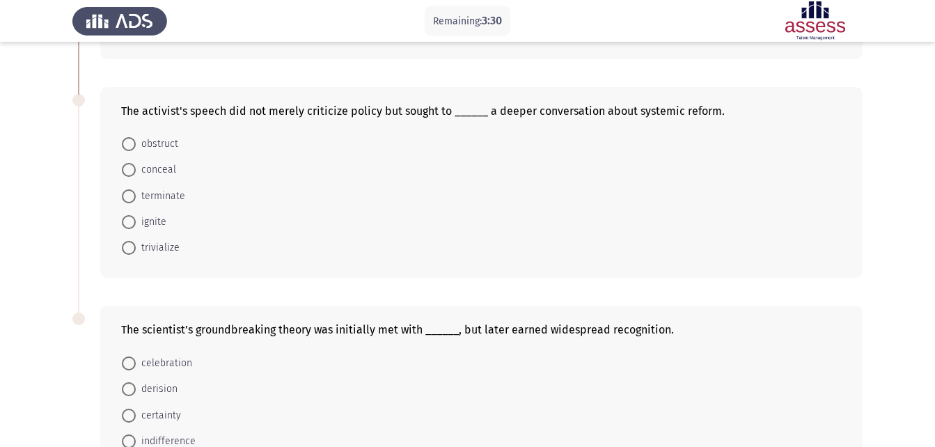
scroll to position [480, 0]
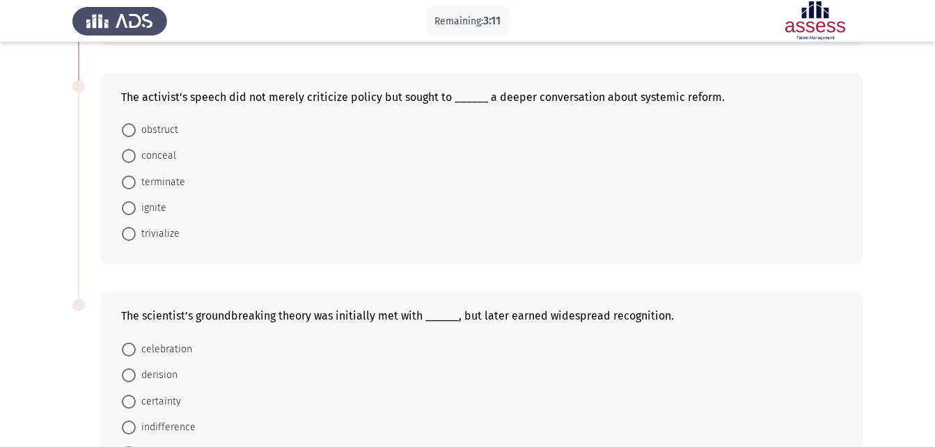
click at [146, 208] on span "ignite" at bounding box center [151, 208] width 31 height 17
click at [136, 208] on input "ignite" at bounding box center [129, 208] width 14 height 14
radio input "true"
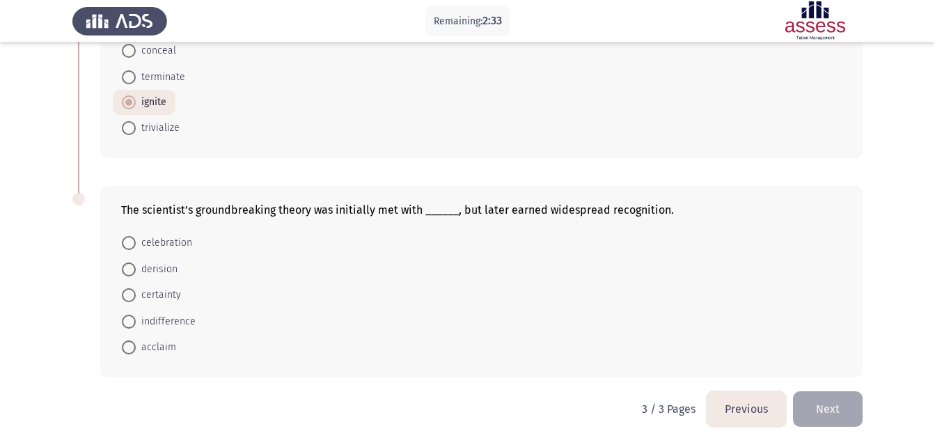
click at [183, 242] on span "celebration" at bounding box center [164, 243] width 56 height 17
click at [136, 242] on input "celebration" at bounding box center [129, 243] width 14 height 14
radio input "true"
click at [733, 402] on button "Previous" at bounding box center [746, 409] width 79 height 36
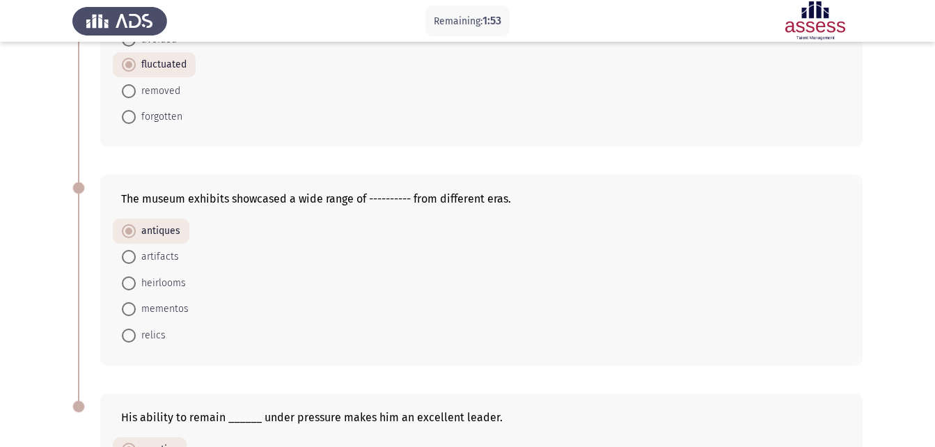
scroll to position [803, 0]
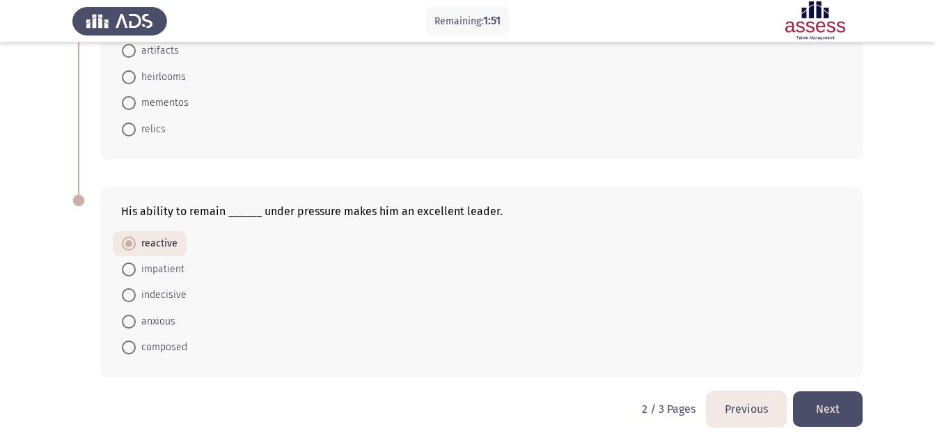
click at [753, 408] on button "Previous" at bounding box center [746, 409] width 79 height 36
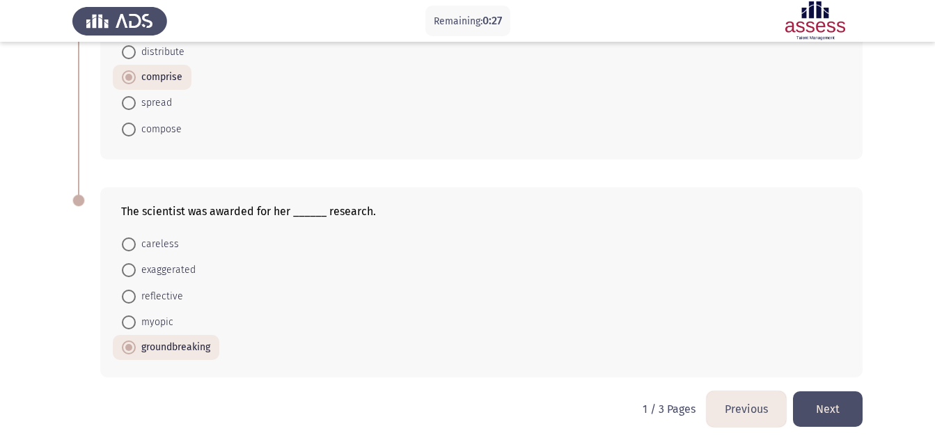
click at [831, 409] on button "Next" at bounding box center [828, 409] width 70 height 36
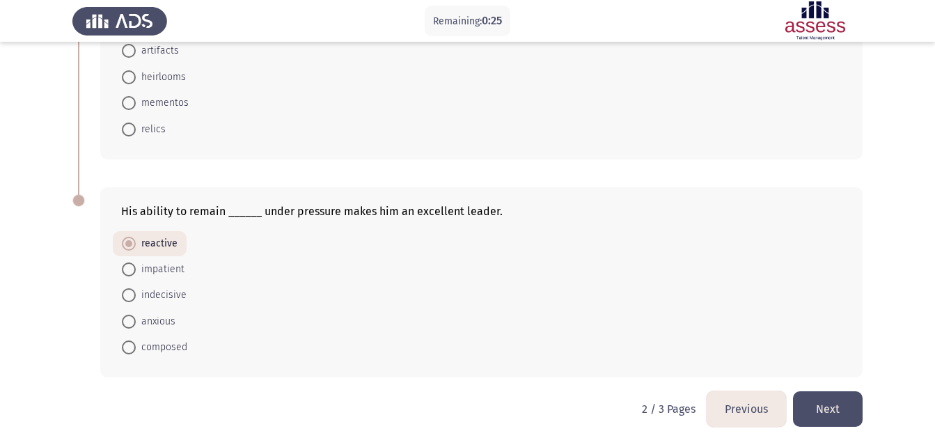
click at [828, 407] on button "Next" at bounding box center [828, 409] width 70 height 36
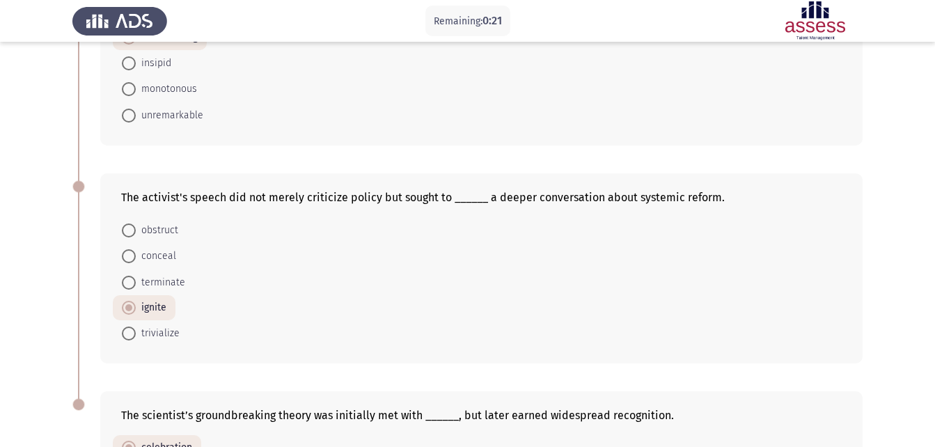
scroll to position [585, 0]
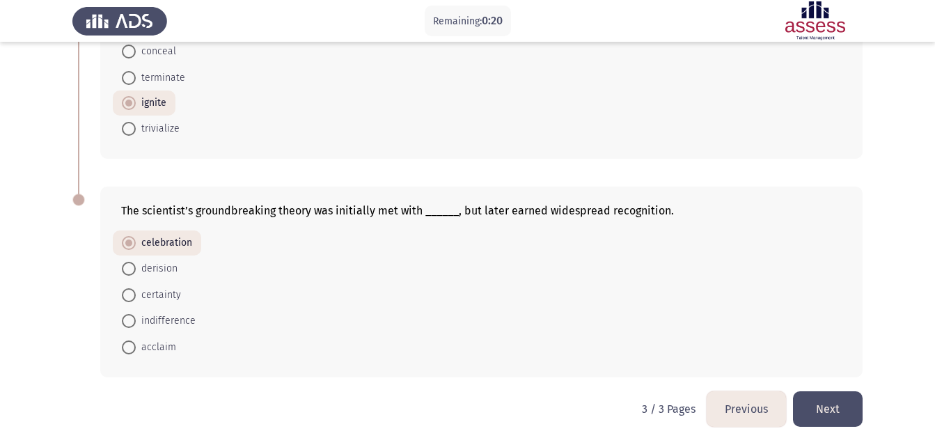
click at [837, 408] on button "Next" at bounding box center [828, 409] width 70 height 36
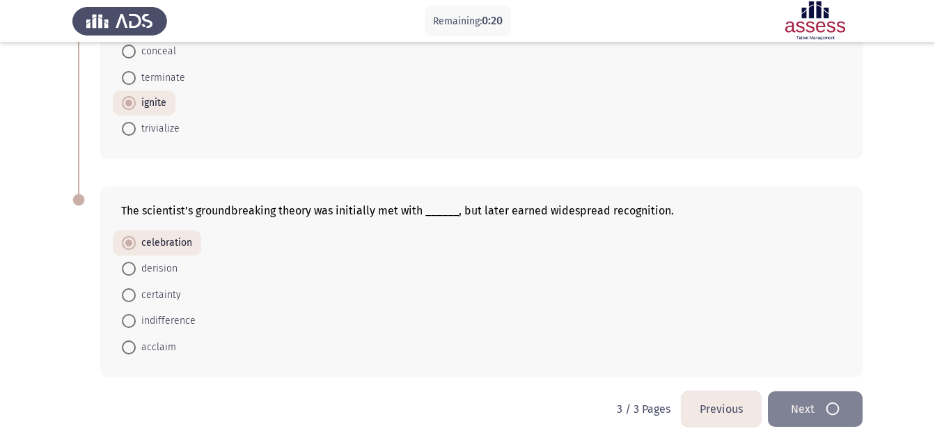
scroll to position [0, 0]
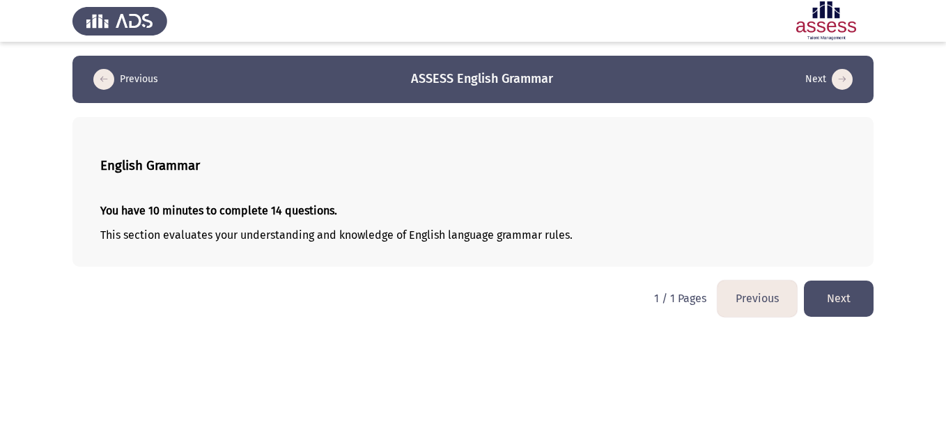
click at [843, 295] on button "Next" at bounding box center [839, 299] width 70 height 36
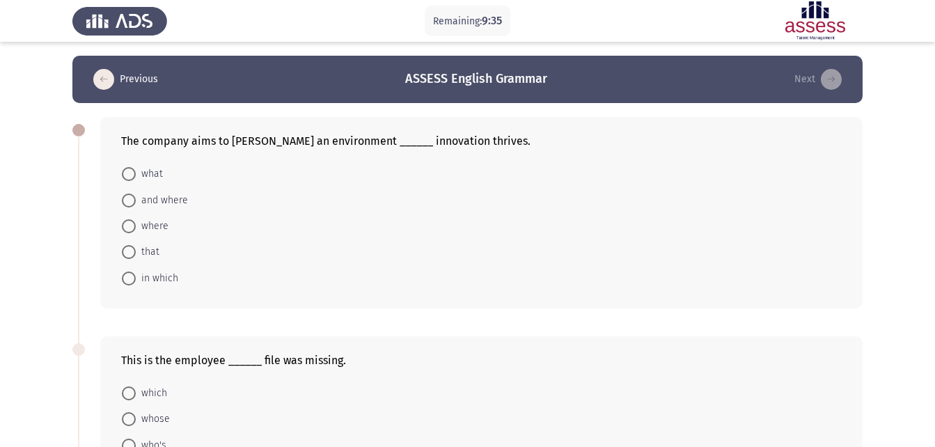
click at [163, 279] on span "in which" at bounding box center [157, 278] width 42 height 17
click at [136, 279] on input "in which" at bounding box center [129, 279] width 14 height 14
radio input "true"
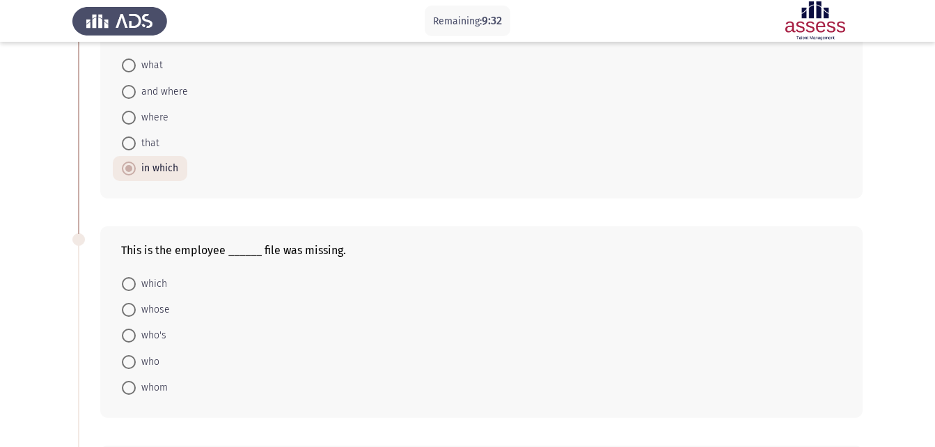
scroll to position [122, 0]
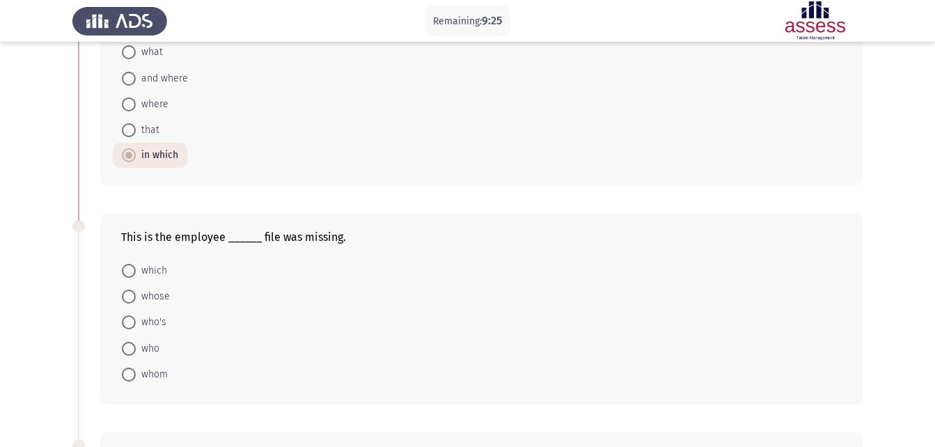
click at [156, 294] on span "whose" at bounding box center [153, 296] width 34 height 17
click at [136, 294] on input "whose" at bounding box center [129, 297] width 14 height 14
radio input "true"
click at [155, 373] on span "whom" at bounding box center [152, 374] width 32 height 17
click at [136, 373] on input "whom" at bounding box center [129, 374] width 14 height 14
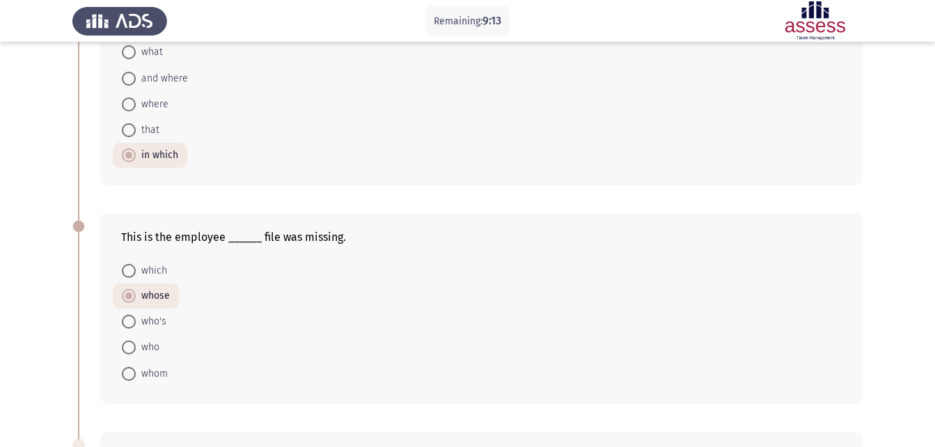
radio input "true"
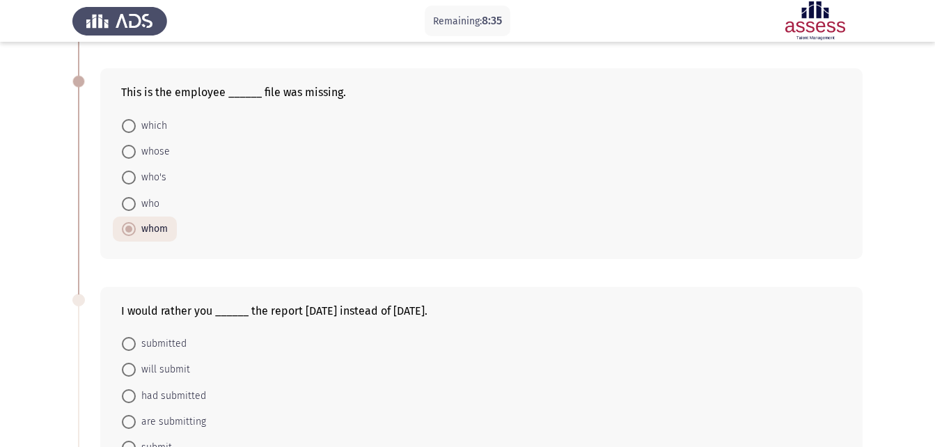
scroll to position [265, 0]
click at [150, 152] on span "whose" at bounding box center [153, 153] width 34 height 17
click at [136, 152] on input "whose" at bounding box center [129, 153] width 14 height 14
radio input "true"
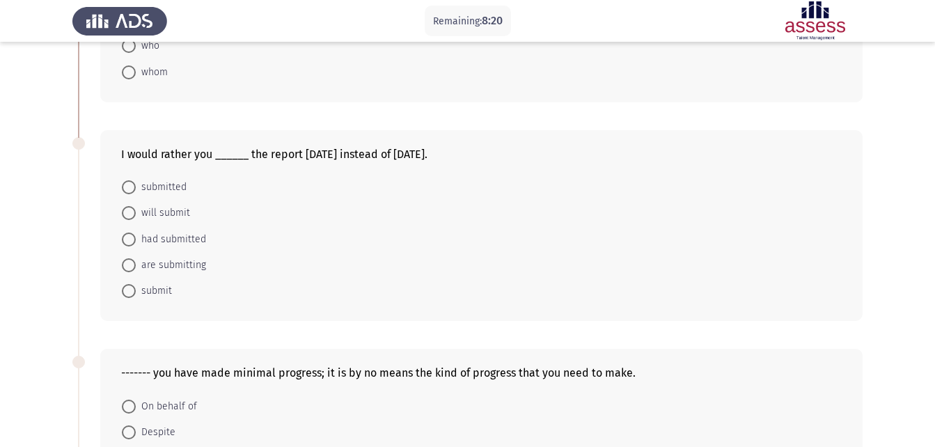
scroll to position [423, 0]
click at [158, 295] on span "submit" at bounding box center [154, 291] width 36 height 17
click at [136, 295] on input "submit" at bounding box center [129, 292] width 14 height 14
radio input "true"
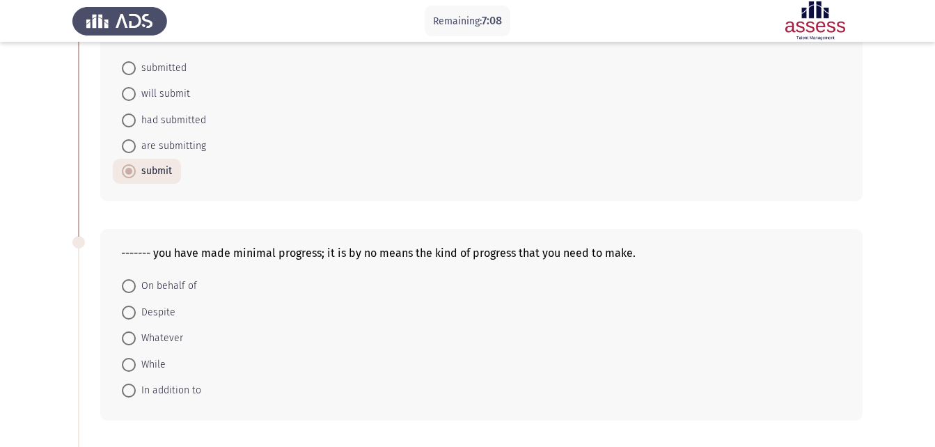
scroll to position [543, 0]
click at [151, 365] on span "While" at bounding box center [151, 364] width 30 height 17
click at [136, 365] on input "While" at bounding box center [129, 364] width 14 height 14
radio input "true"
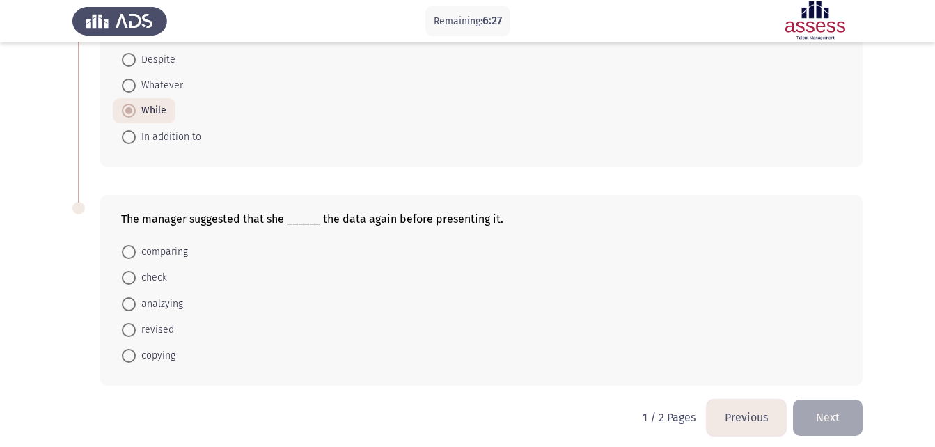
scroll to position [804, 0]
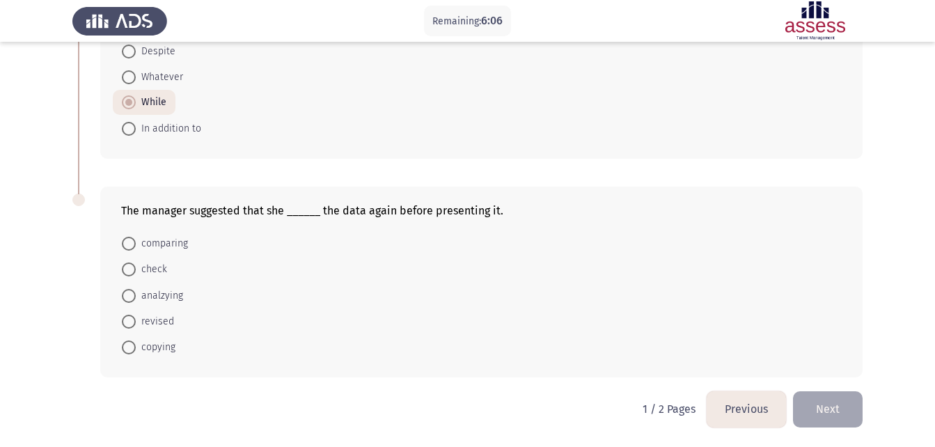
click at [151, 314] on span "revised" at bounding box center [155, 321] width 38 height 17
click at [136, 315] on input "revised" at bounding box center [129, 322] width 14 height 14
radio input "true"
click at [843, 411] on button "Next" at bounding box center [828, 409] width 70 height 36
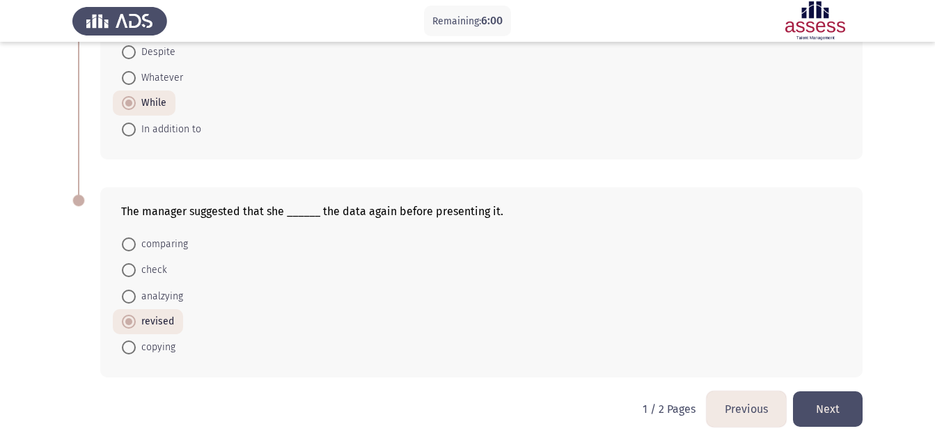
scroll to position [0, 0]
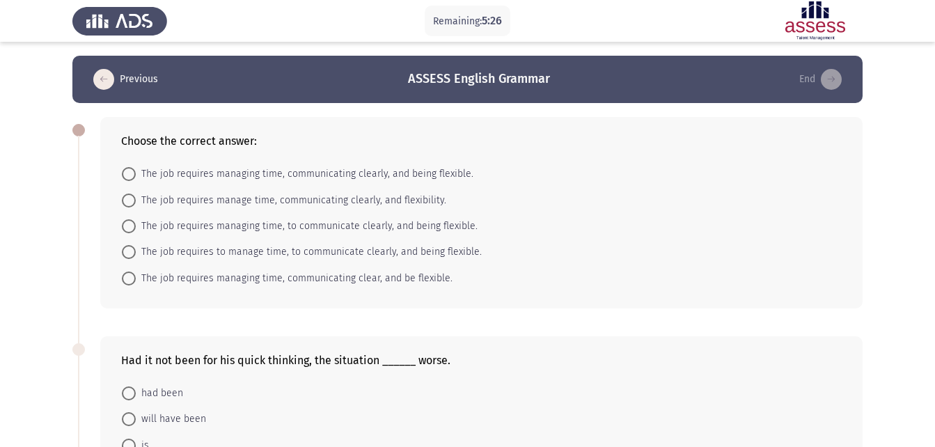
click at [355, 171] on span "The job requires managing time, communicating clearly, and being flexible." at bounding box center [305, 174] width 338 height 17
click at [136, 171] on input "The job requires managing time, communicating clearly, and being flexible." at bounding box center [129, 174] width 14 height 14
radio input "true"
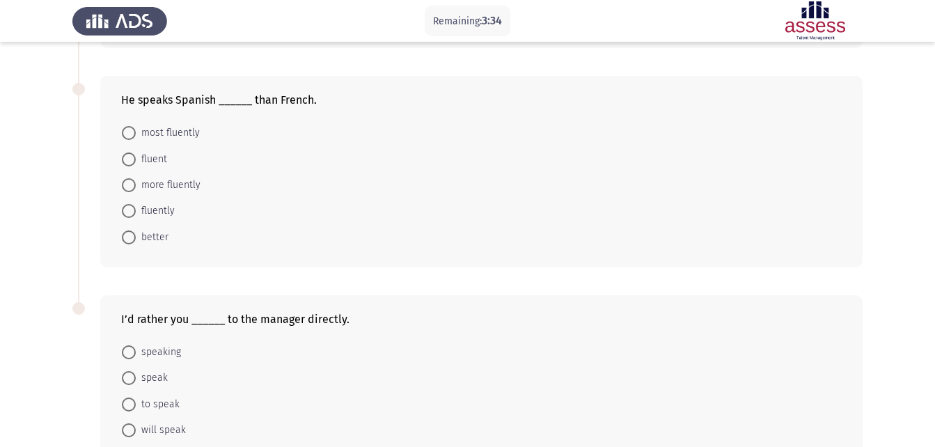
scroll to position [689, 0]
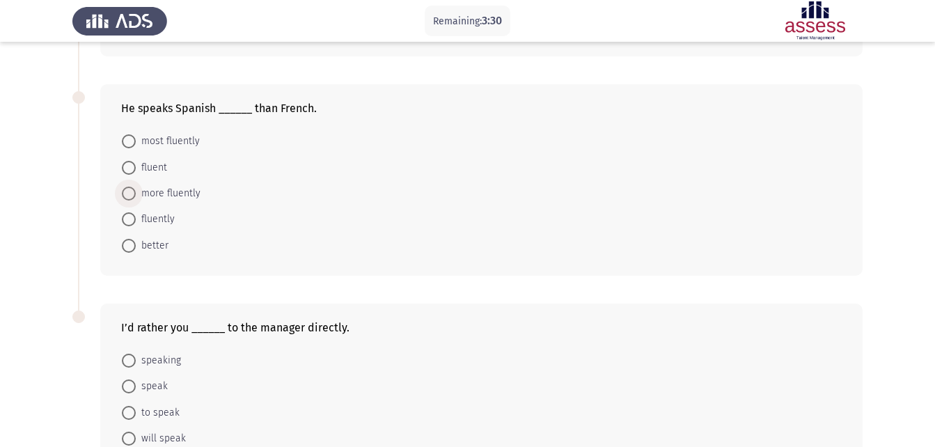
click at [182, 194] on span "more fluently" at bounding box center [168, 193] width 65 height 17
click at [136, 194] on input "more fluently" at bounding box center [129, 194] width 14 height 14
radio input "true"
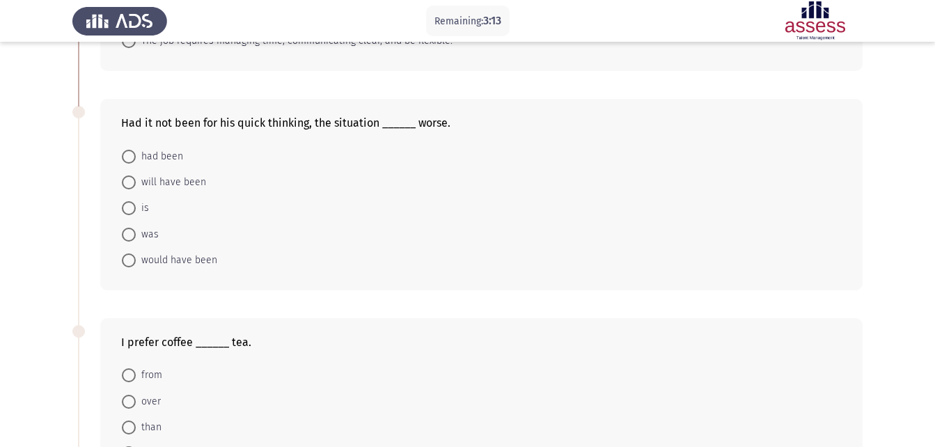
scroll to position [236, 0]
click at [183, 261] on span "would have been" at bounding box center [176, 260] width 81 height 17
click at [136, 261] on input "would have been" at bounding box center [129, 260] width 14 height 14
radio input "true"
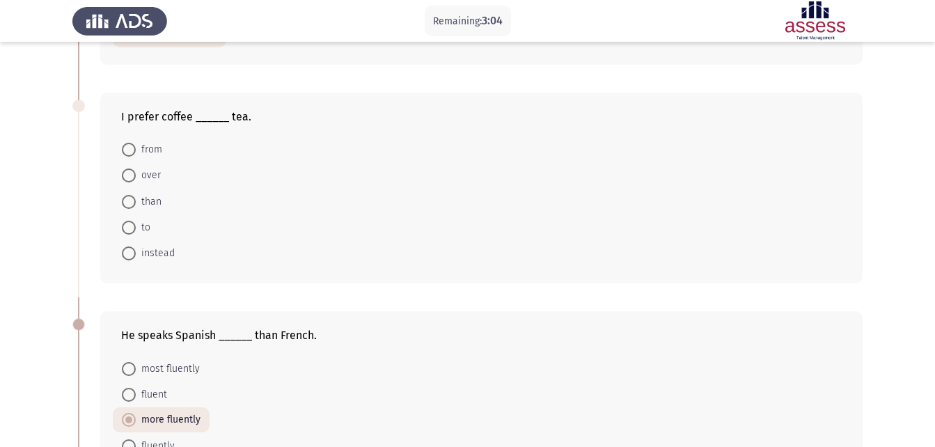
scroll to position [454, 0]
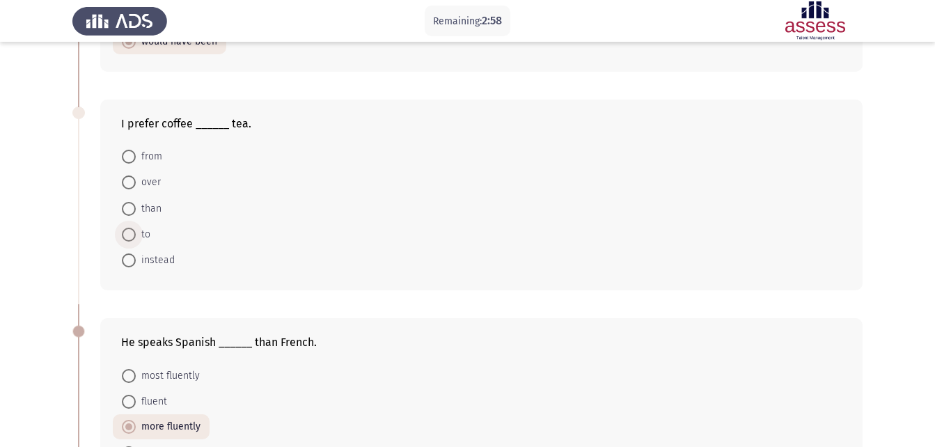
click at [128, 235] on span at bounding box center [129, 235] width 14 height 14
click at [128, 235] on input "to" at bounding box center [129, 235] width 14 height 14
radio input "true"
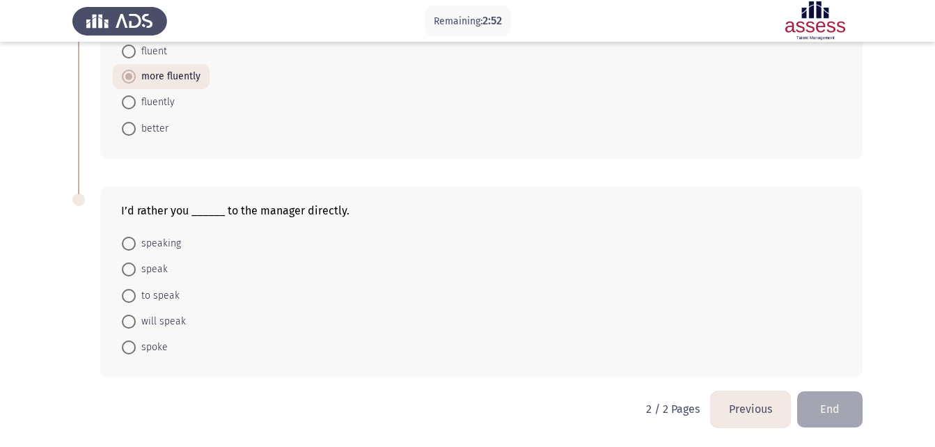
scroll to position [792, 0]
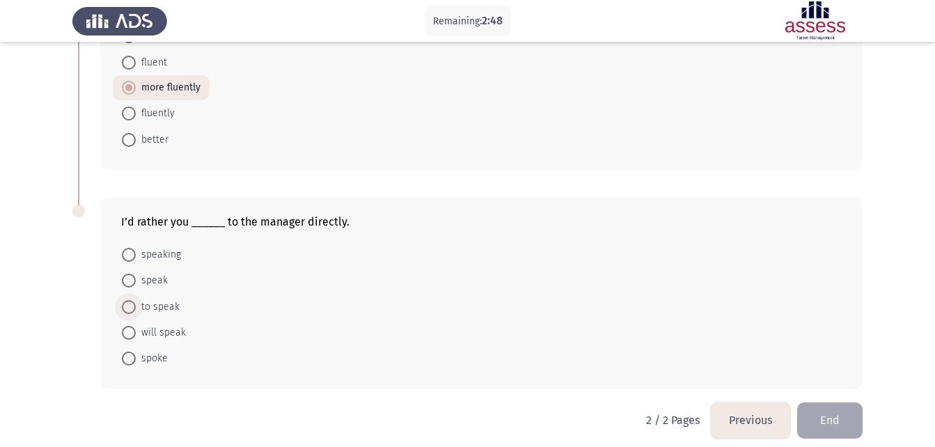
click at [166, 308] on span "to speak" at bounding box center [158, 307] width 44 height 17
click at [136, 308] on input "to speak" at bounding box center [129, 307] width 14 height 14
radio input "true"
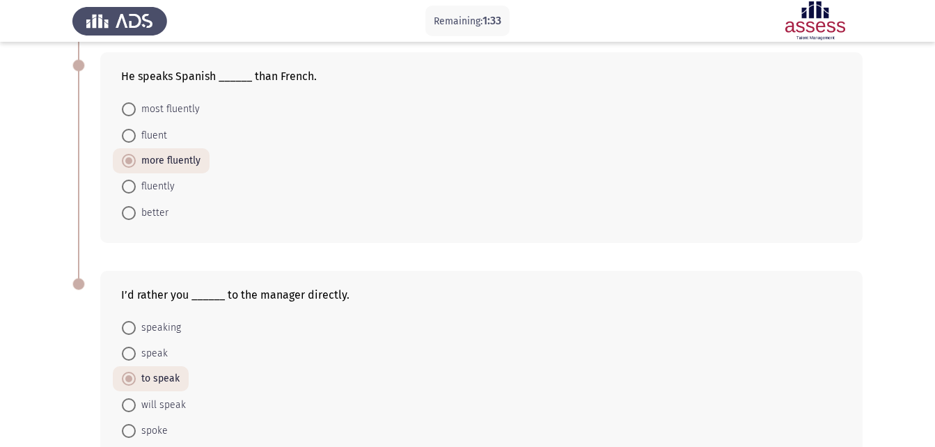
scroll to position [720, 0]
click at [166, 184] on span "fluently" at bounding box center [155, 186] width 39 height 17
click at [136, 184] on input "fluently" at bounding box center [129, 186] width 14 height 14
radio input "true"
click at [178, 157] on span "more fluently" at bounding box center [168, 161] width 65 height 17
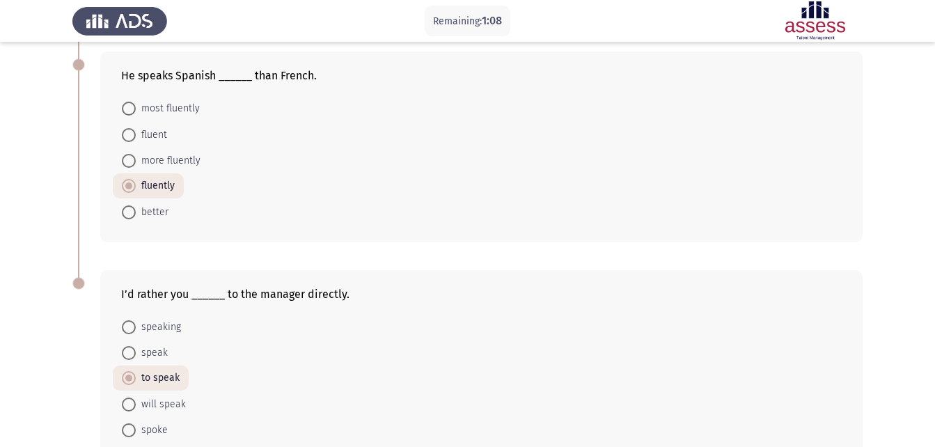
click at [136, 157] on input "more fluently" at bounding box center [129, 161] width 14 height 14
radio input "true"
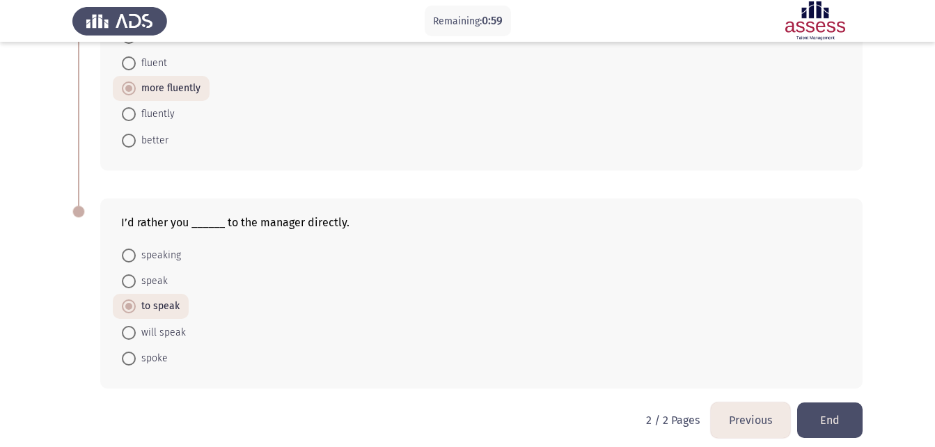
click at [150, 356] on span "spoke" at bounding box center [152, 358] width 32 height 17
click at [136, 356] on input "spoke" at bounding box center [129, 359] width 14 height 14
radio input "true"
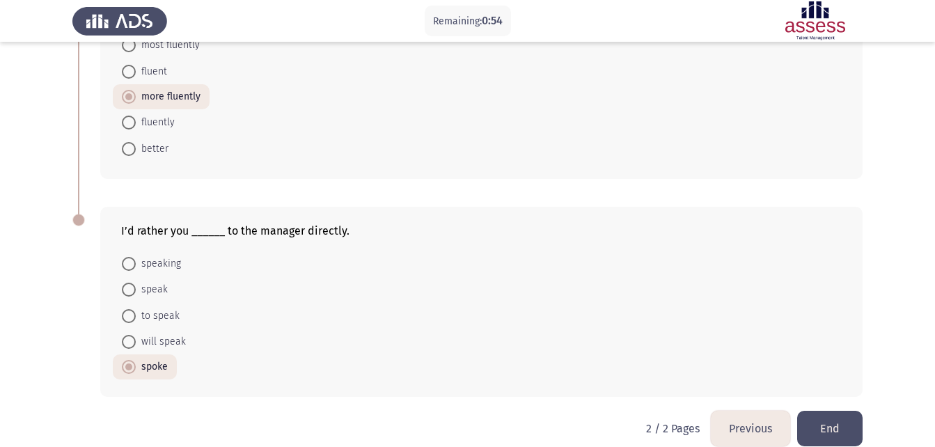
click at [748, 416] on button "Previous" at bounding box center [750, 429] width 79 height 36
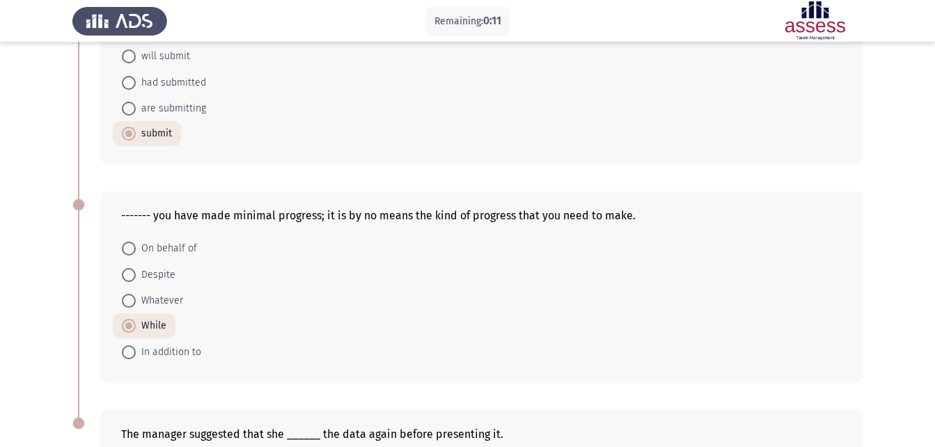
scroll to position [520, 0]
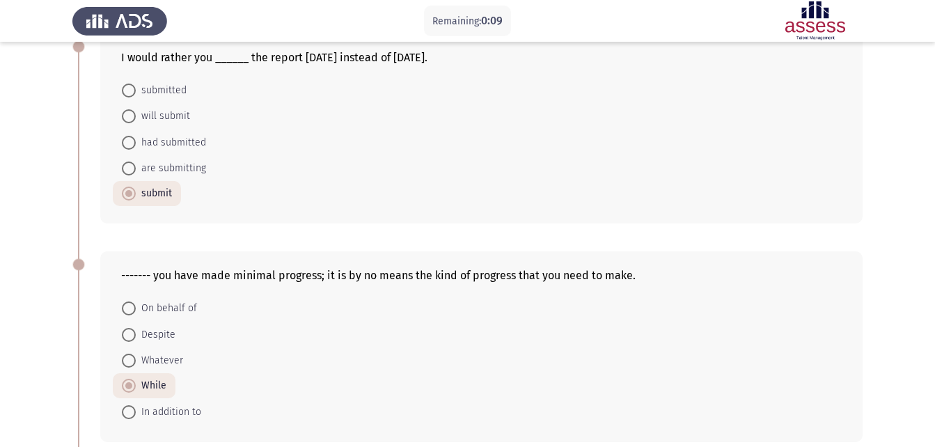
click at [175, 89] on span "submitted" at bounding box center [161, 90] width 51 height 17
click at [136, 89] on input "submitted" at bounding box center [129, 91] width 14 height 14
radio input "true"
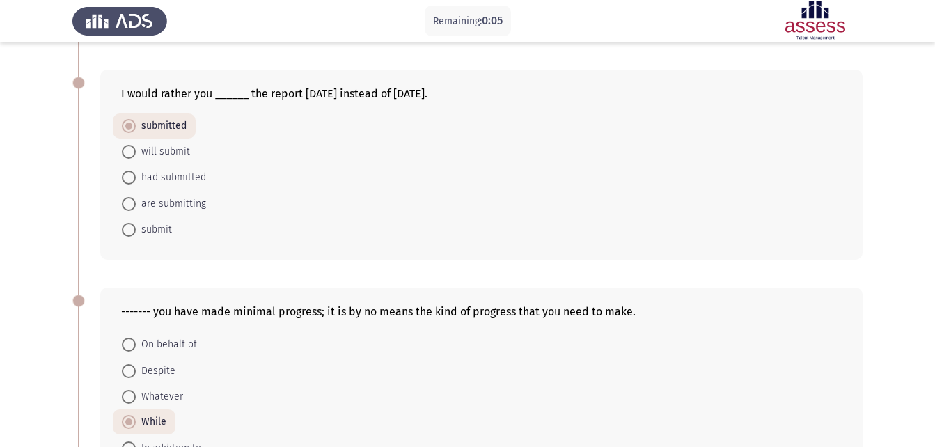
scroll to position [803, 0]
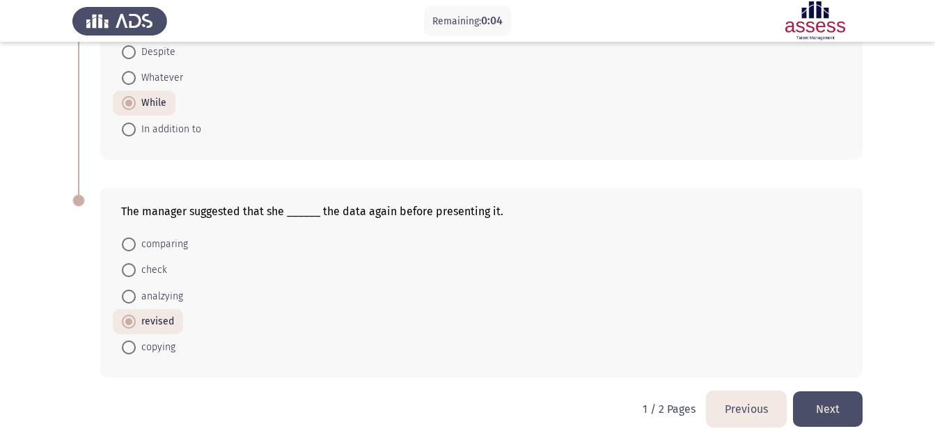
click at [834, 401] on button "Next" at bounding box center [828, 409] width 70 height 36
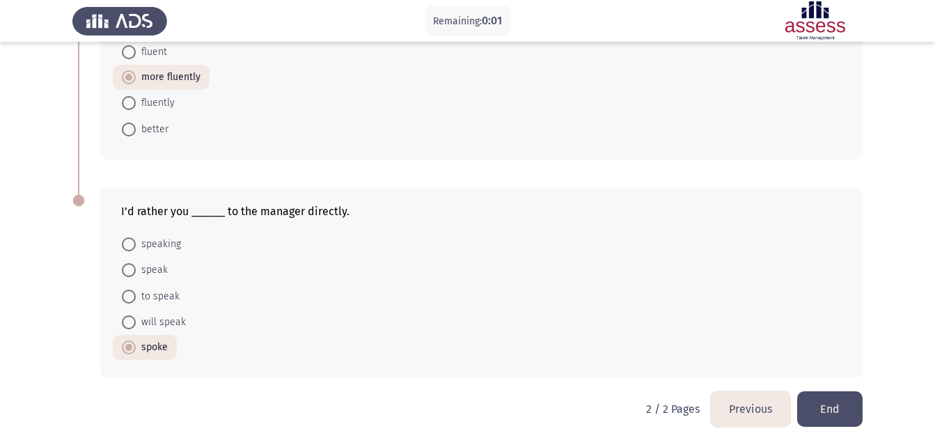
click at [836, 405] on button "End" at bounding box center [829, 409] width 65 height 36
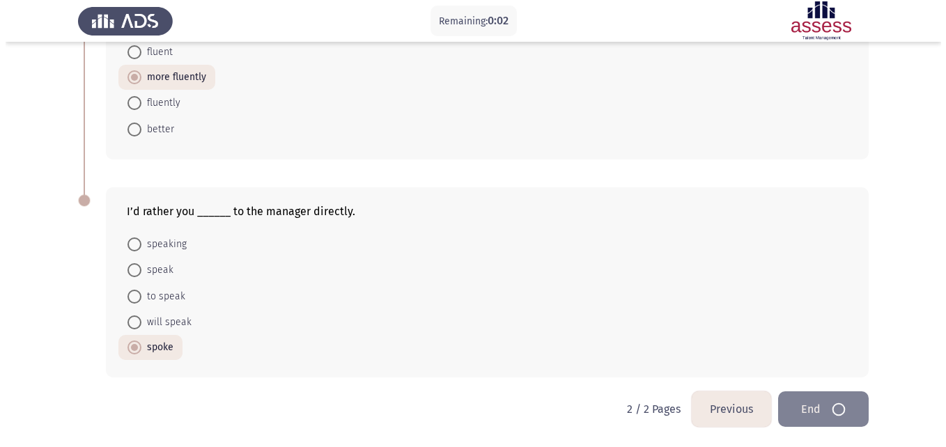
scroll to position [0, 0]
